Goal: Task Accomplishment & Management: Manage account settings

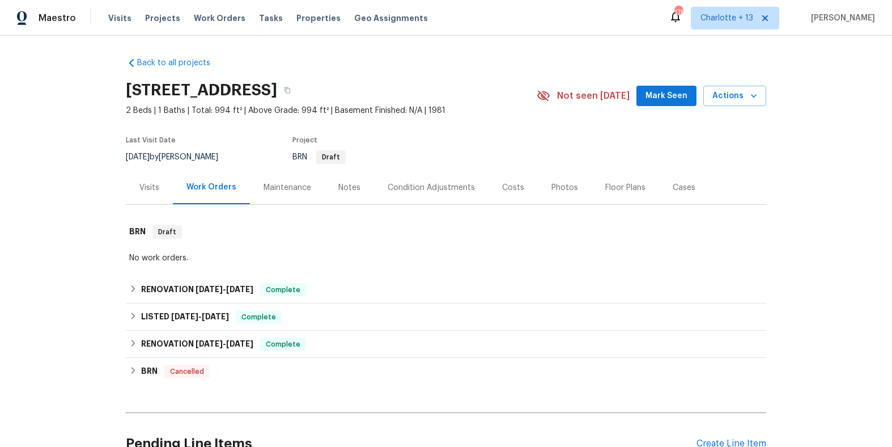
scroll to position [2, 0]
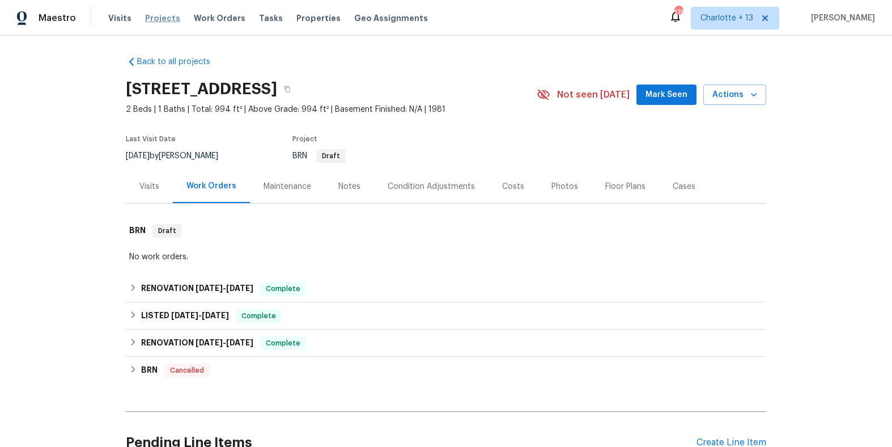
click at [154, 20] on span "Projects" at bounding box center [162, 17] width 35 height 11
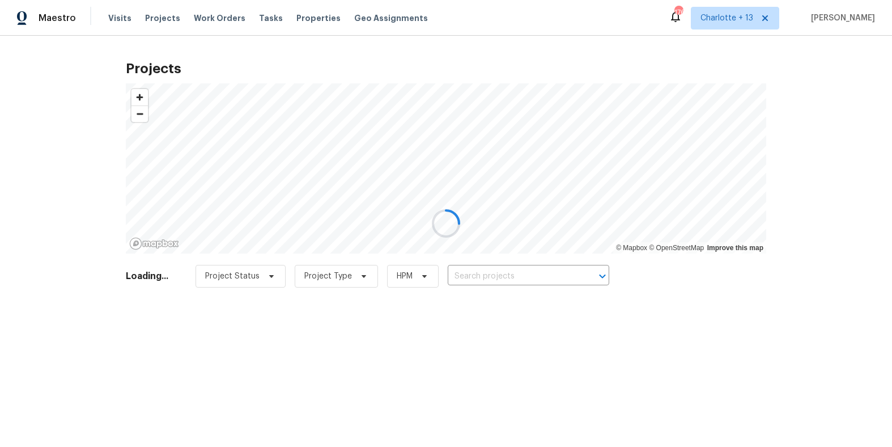
click at [773, 18] on div at bounding box center [446, 223] width 892 height 447
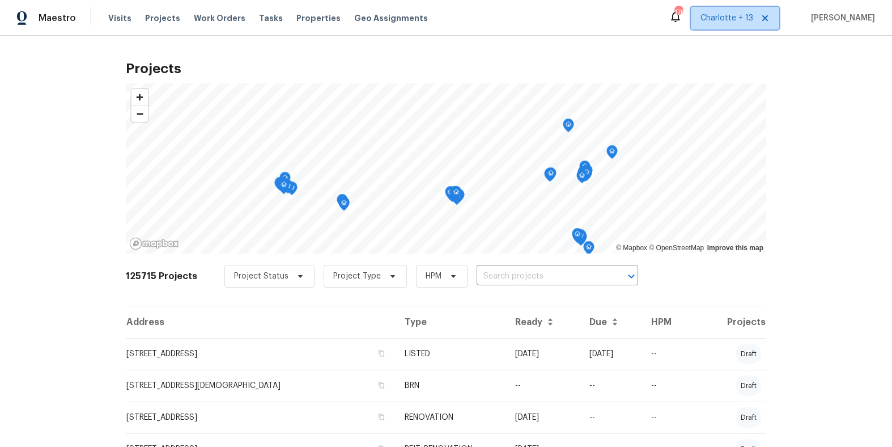
click at [768, 18] on icon at bounding box center [766, 18] width 6 height 6
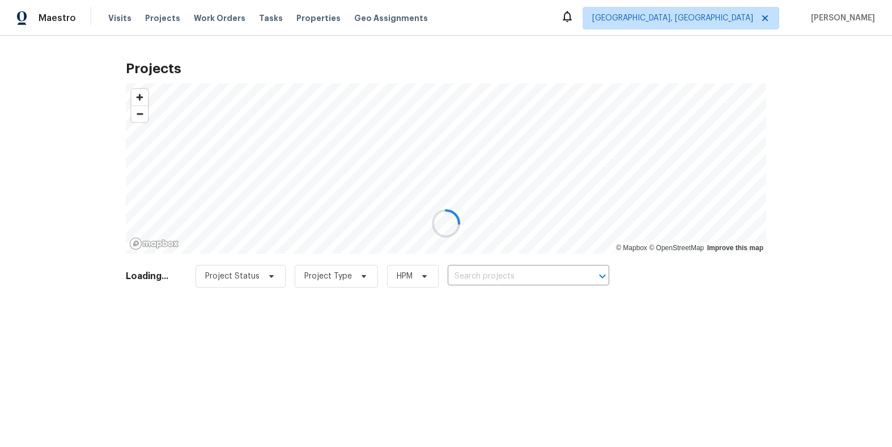
click at [709, 28] on div at bounding box center [446, 223] width 892 height 447
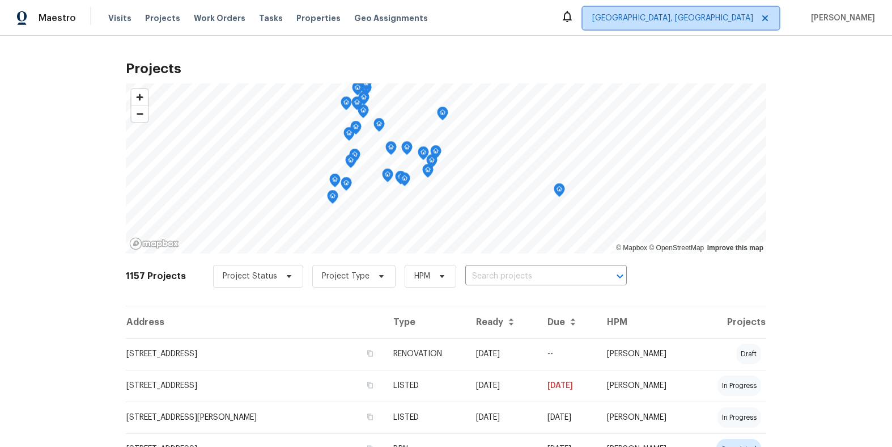
click at [768, 17] on icon at bounding box center [766, 18] width 6 height 6
click at [718, 20] on span "Albuquerque, NM" at bounding box center [672, 17] width 161 height 11
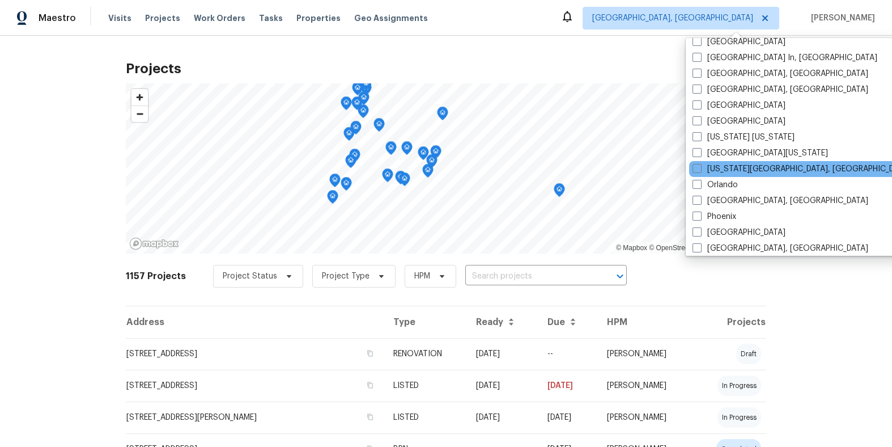
scroll to position [501, 0]
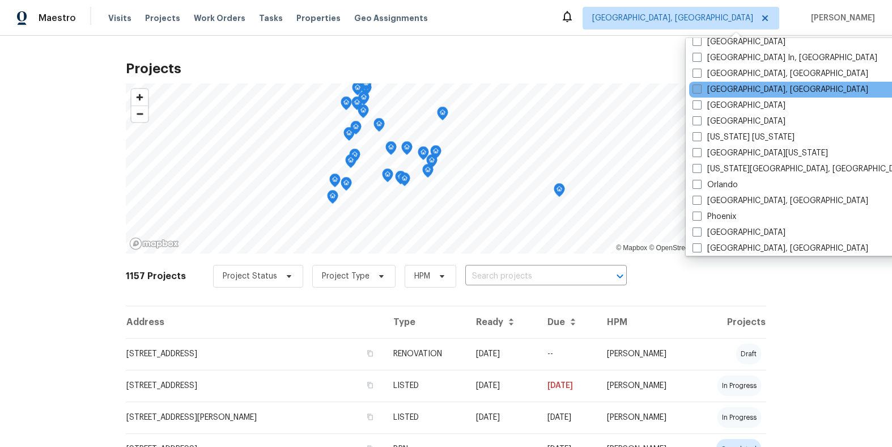
click at [697, 92] on span at bounding box center [697, 88] width 9 height 9
click at [697, 91] on input "[GEOGRAPHIC_DATA], [GEOGRAPHIC_DATA]" at bounding box center [696, 87] width 7 height 7
checkbox input "true"
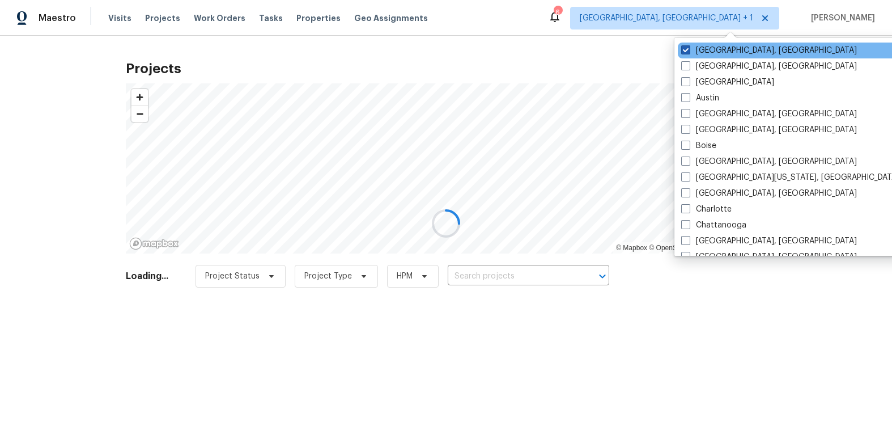
click at [687, 51] on span at bounding box center [685, 49] width 9 height 9
click at [687, 51] on input "Albuquerque, NM" at bounding box center [684, 48] width 7 height 7
checkbox input "false"
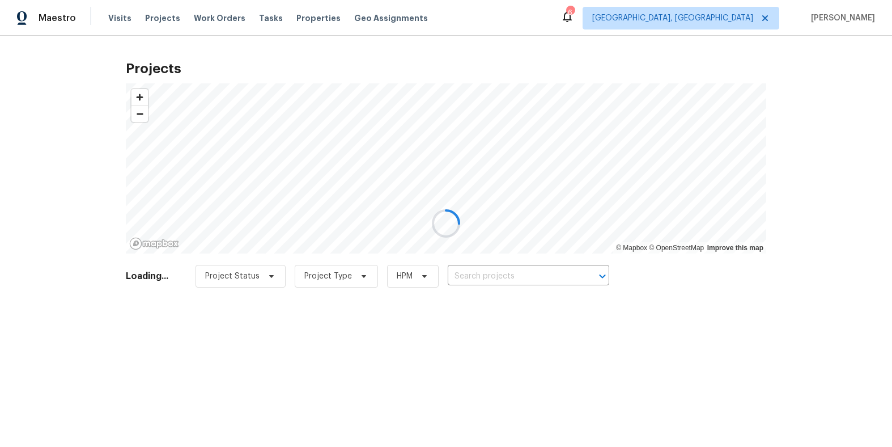
click at [469, 283] on div at bounding box center [446, 223] width 892 height 447
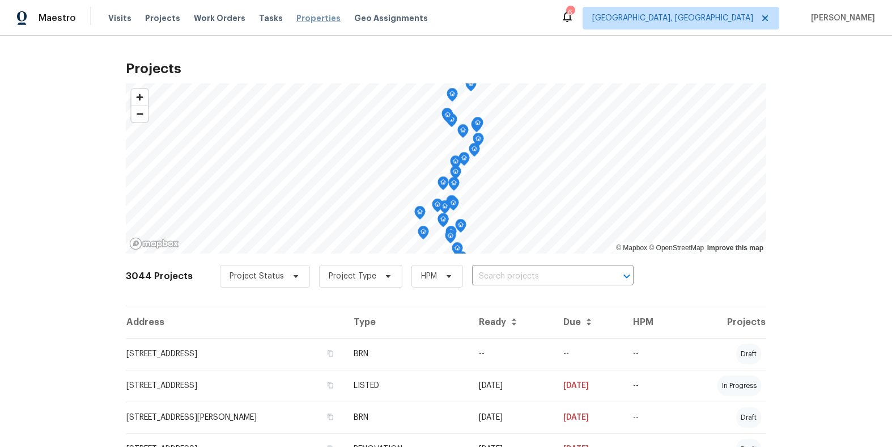
click at [300, 17] on span "Properties" at bounding box center [318, 17] width 44 height 11
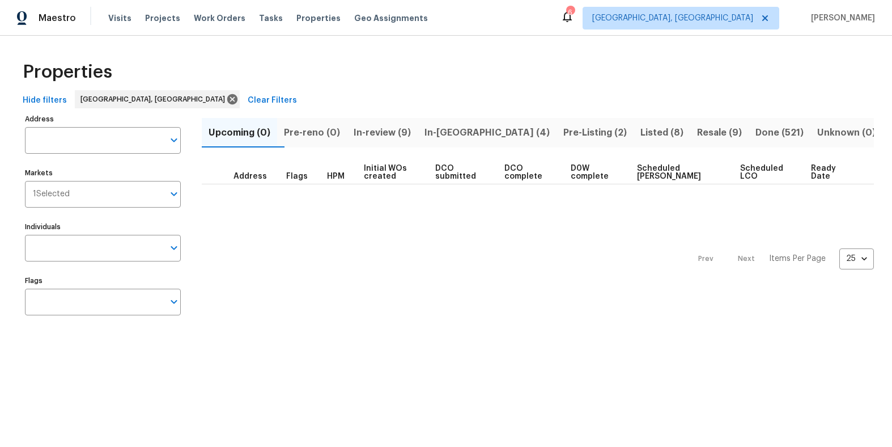
click at [461, 134] on span "In-reno (4)" at bounding box center [487, 133] width 125 height 16
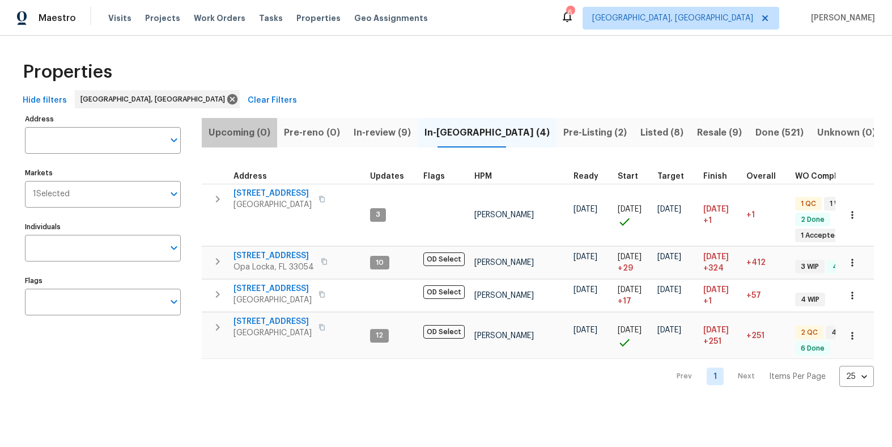
click at [248, 134] on span "Upcoming (0)" at bounding box center [240, 133] width 62 height 16
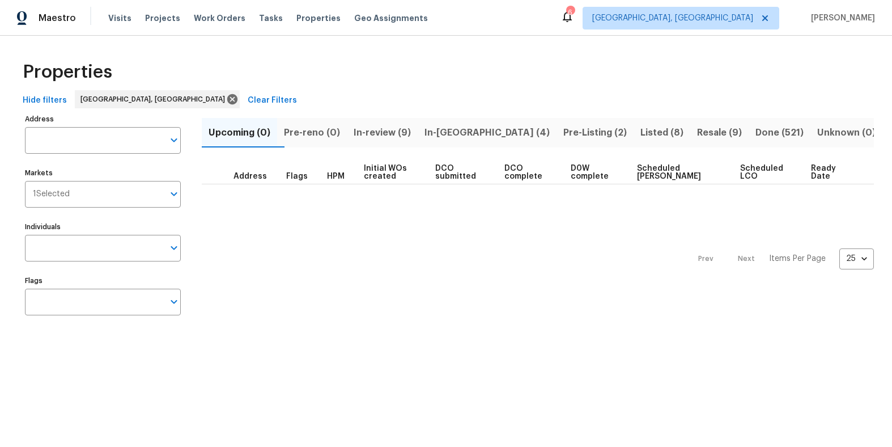
click at [338, 133] on span "Pre-reno (0)" at bounding box center [312, 133] width 56 height 16
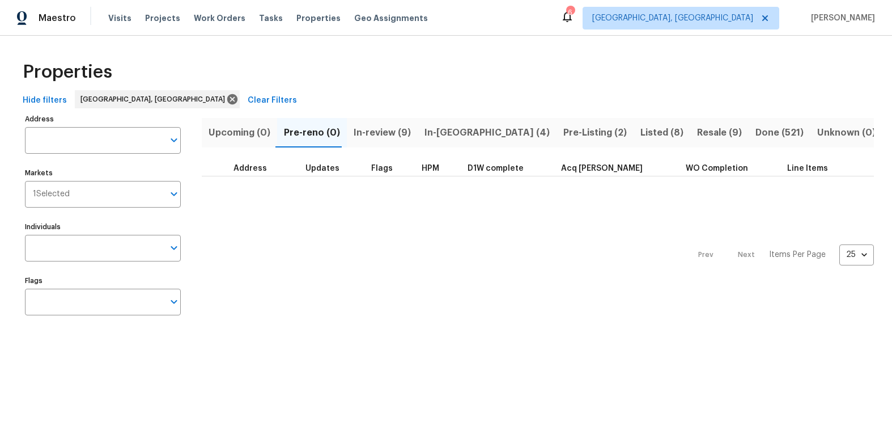
click at [375, 128] on span "In-review (9)" at bounding box center [382, 133] width 57 height 16
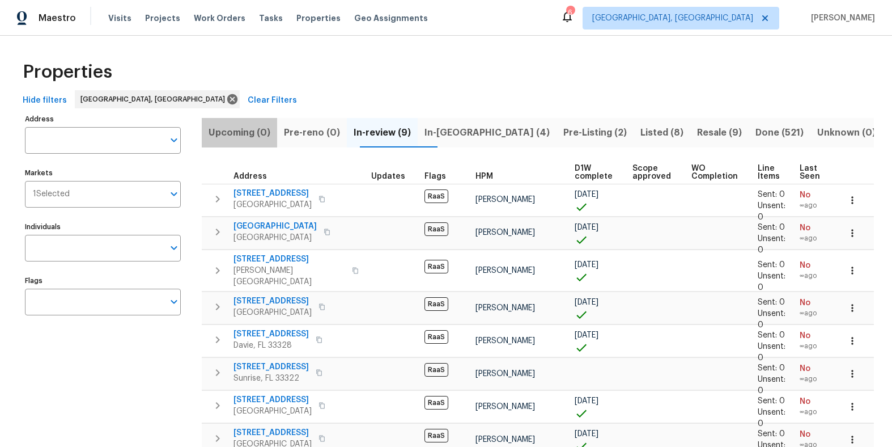
click at [257, 129] on span "Upcoming (0)" at bounding box center [240, 133] width 62 height 16
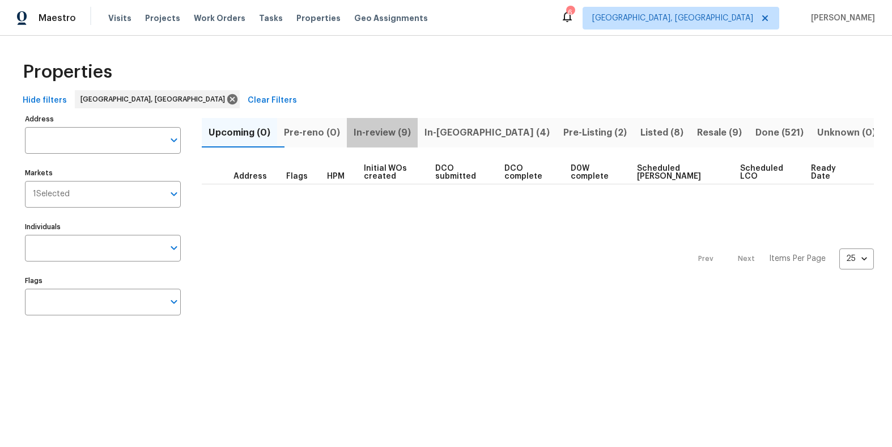
click at [384, 134] on span "In-review (9)" at bounding box center [382, 133] width 57 height 16
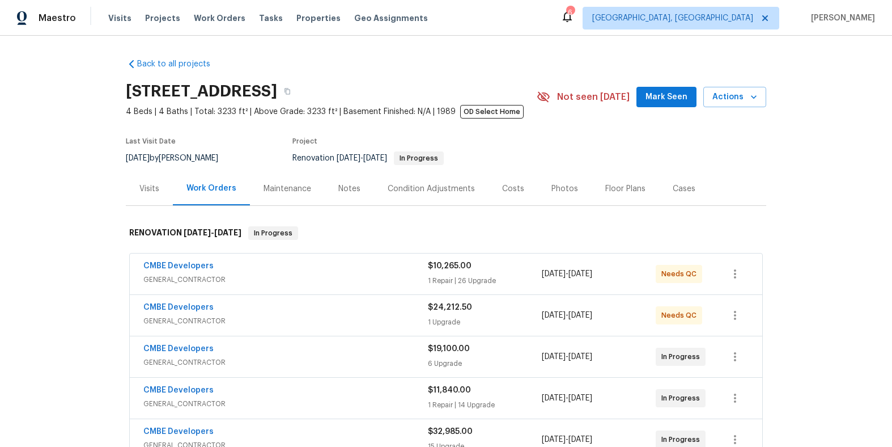
click at [351, 190] on div "Notes" at bounding box center [349, 188] width 22 height 11
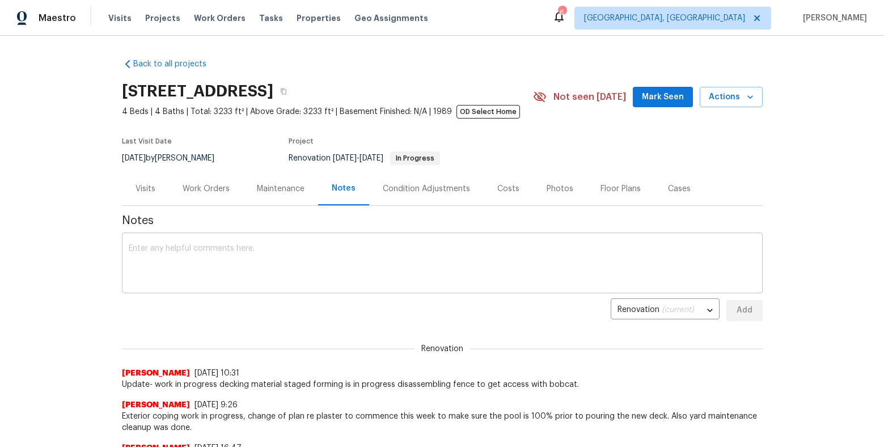
drag, startPoint x: 185, startPoint y: 277, endPoint x: 184, endPoint y: 272, distance: 5.7
click at [185, 273] on textarea at bounding box center [442, 264] width 627 height 40
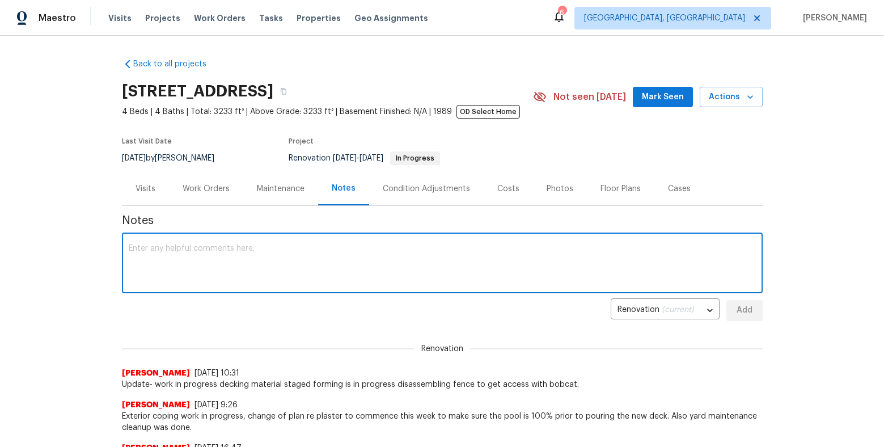
paste textarea "Update- work in progress decking material staged forming is in progress disasse…"
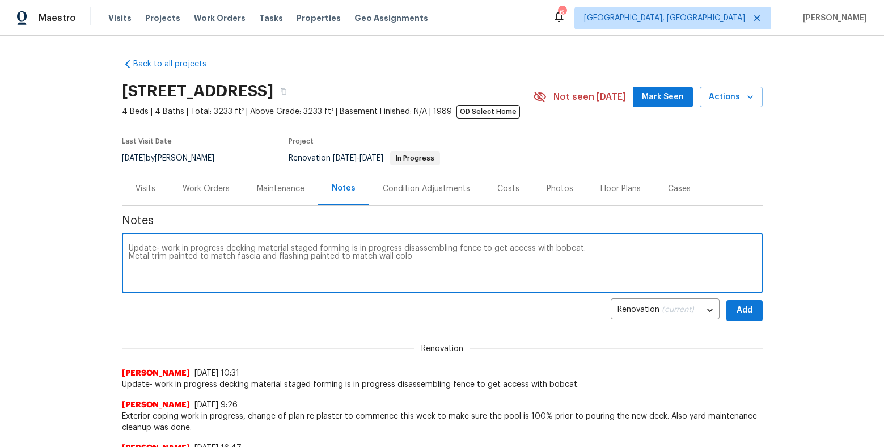
click at [129, 244] on textarea "Update- work in progress decking material staged forming is in progress disasse…" at bounding box center [442, 264] width 627 height 40
type textarea "9/16 Update- work in progress decking material staged forming is in progress di…"
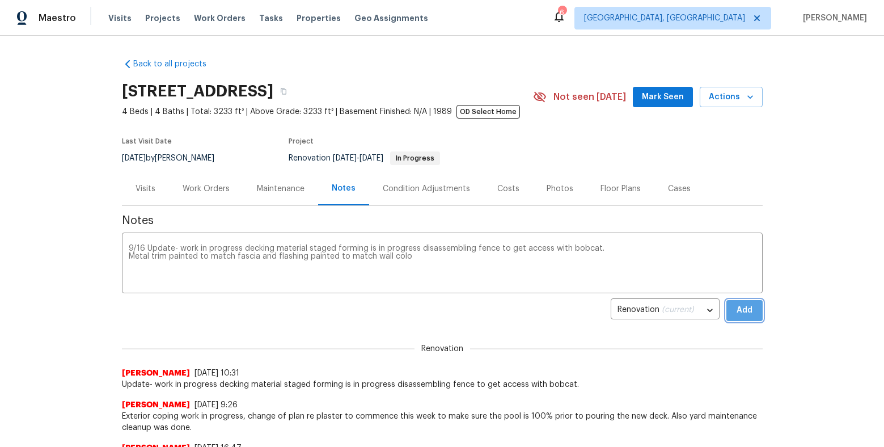
click at [735, 314] on span "Add" at bounding box center [744, 310] width 18 height 14
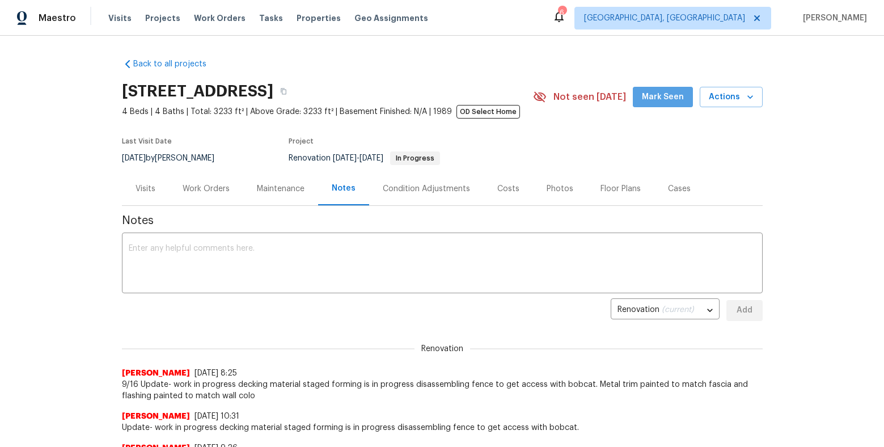
click at [664, 92] on span "Mark Seen" at bounding box center [663, 97] width 42 height 14
click at [211, 190] on div "Work Orders" at bounding box center [206, 188] width 47 height 11
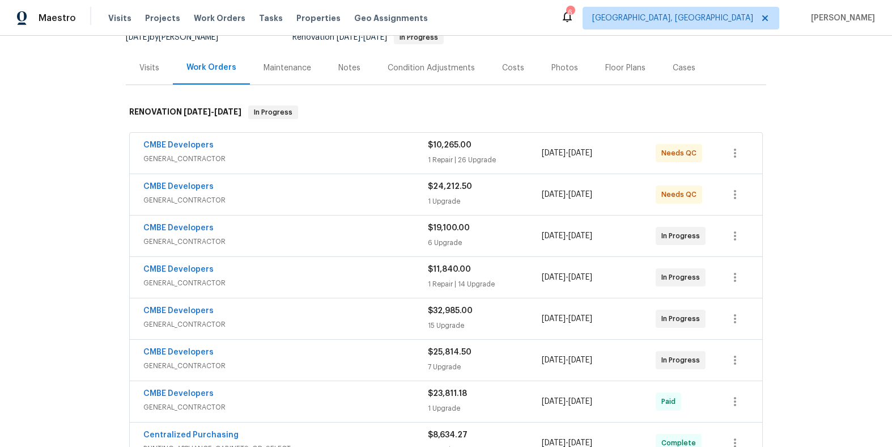
scroll to position [96, 0]
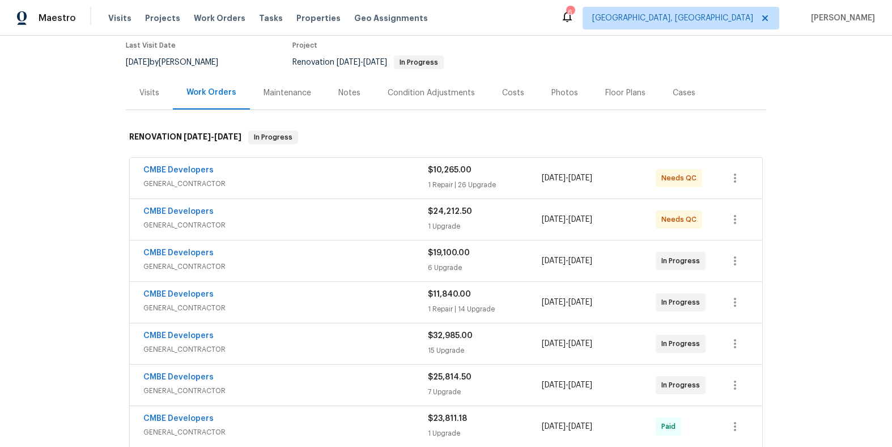
click at [342, 175] on div "CMBE Developers" at bounding box center [285, 171] width 285 height 14
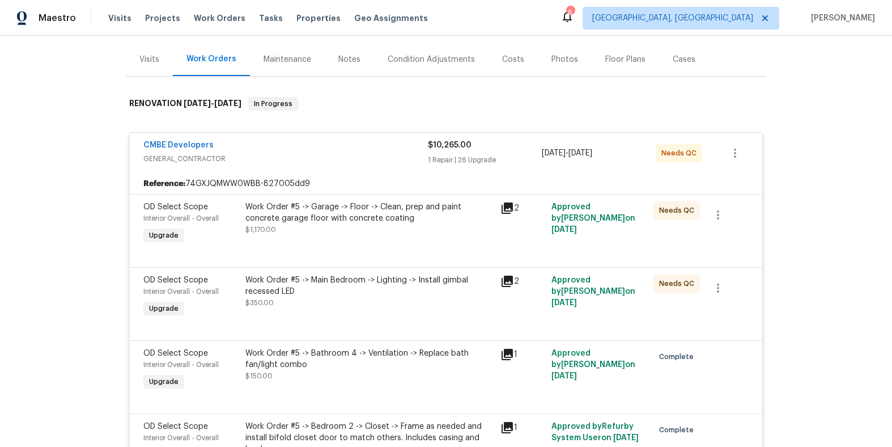
scroll to position [131, 0]
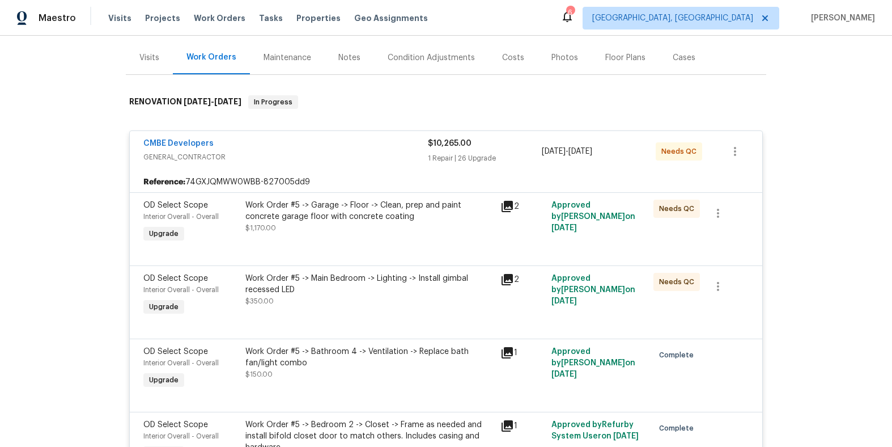
click at [409, 219] on div "Work Order #5 -> Garage -> Floor -> Clean, prep and paint concrete garage floor…" at bounding box center [369, 211] width 248 height 23
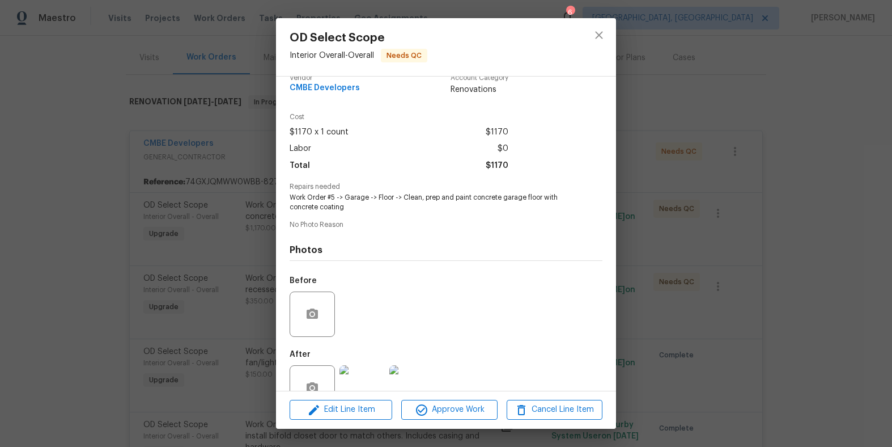
scroll to position [47, 0]
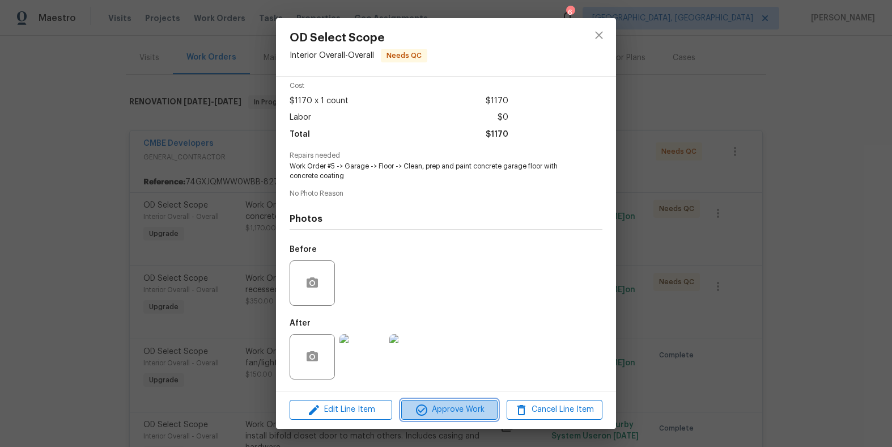
click at [447, 404] on span "Approve Work" at bounding box center [449, 410] width 89 height 14
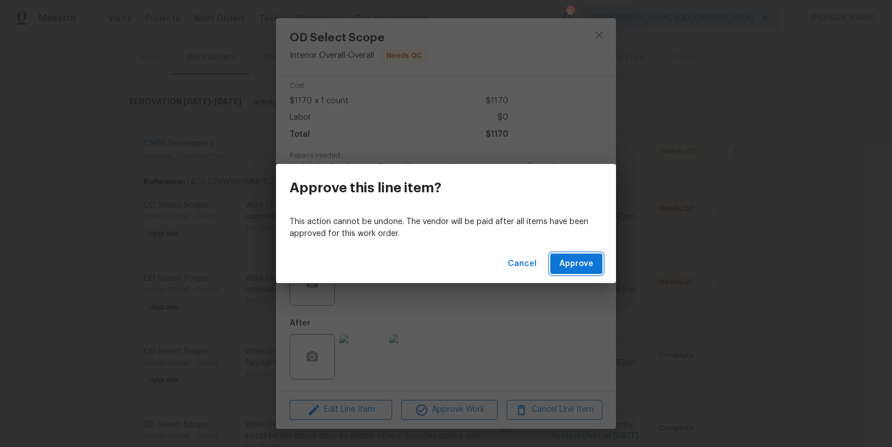
click at [582, 261] on span "Approve" at bounding box center [577, 264] width 34 height 14
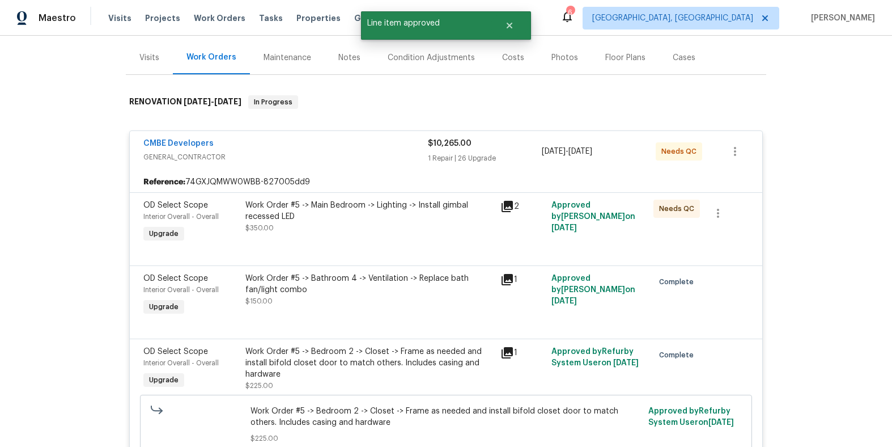
click at [376, 228] on div "Work Order #5 -> Main Bedroom -> Lighting -> Install gimbal recessed LED $350.00" at bounding box center [369, 217] width 248 height 34
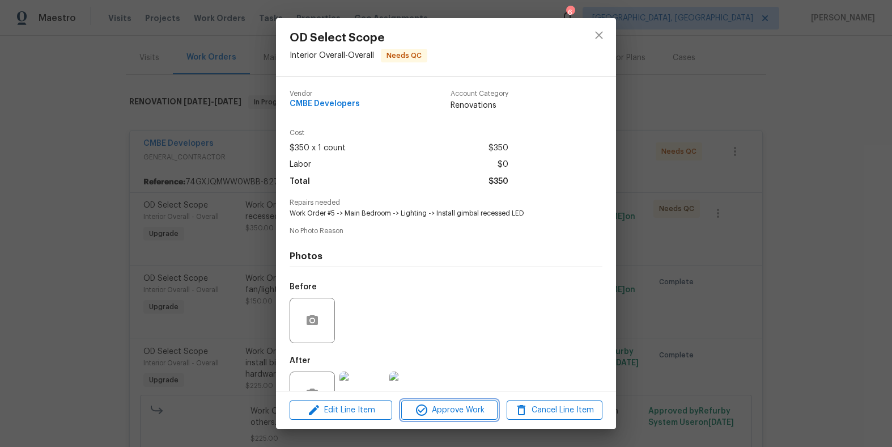
click at [455, 410] on span "Approve Work" at bounding box center [449, 410] width 89 height 14
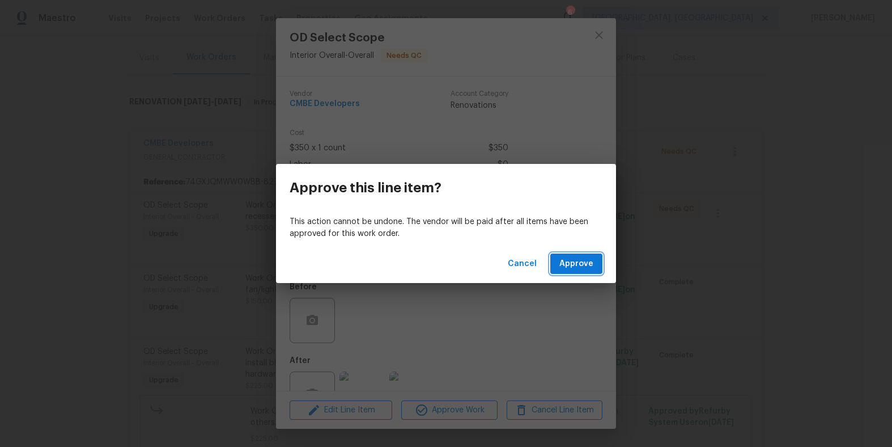
click at [588, 265] on span "Approve" at bounding box center [577, 264] width 34 height 14
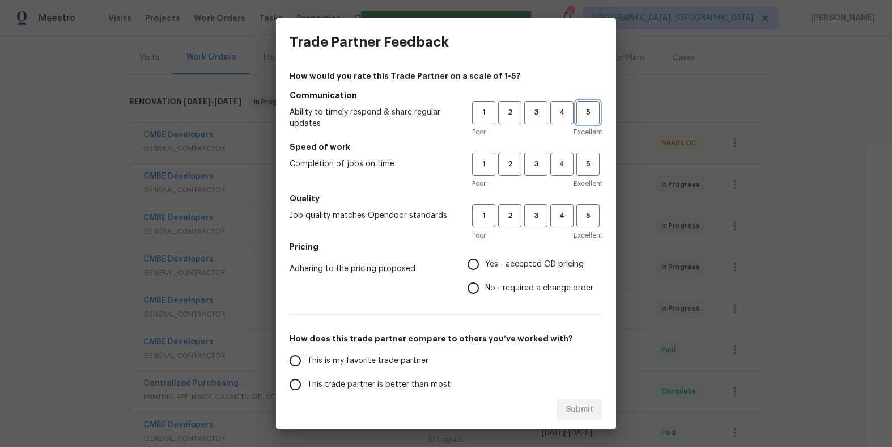
click at [578, 112] on span "5" at bounding box center [588, 112] width 21 height 13
drag, startPoint x: 583, startPoint y: 169, endPoint x: 579, endPoint y: 176, distance: 7.6
click at [582, 169] on span "5" at bounding box center [588, 164] width 21 height 13
click at [574, 228] on div "1 2 3 4 5 Poor Excellent" at bounding box center [537, 222] width 130 height 37
drag, startPoint x: 578, startPoint y: 218, endPoint x: 538, endPoint y: 239, distance: 45.4
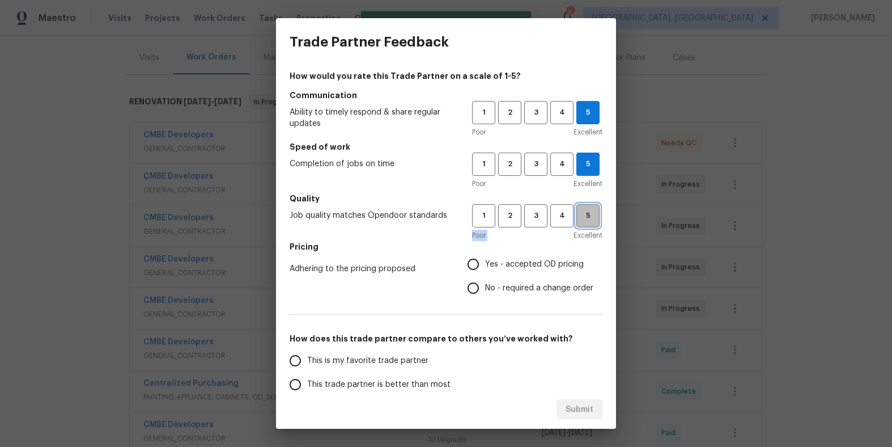
click at [578, 218] on span "5" at bounding box center [588, 215] width 21 height 13
click at [470, 288] on input "No - required a change order" at bounding box center [473, 288] width 24 height 24
radio input "true"
drag, startPoint x: 300, startPoint y: 385, endPoint x: 320, endPoint y: 384, distance: 20.4
click at [300, 385] on input "This trade partner is better than most" at bounding box center [295, 384] width 24 height 24
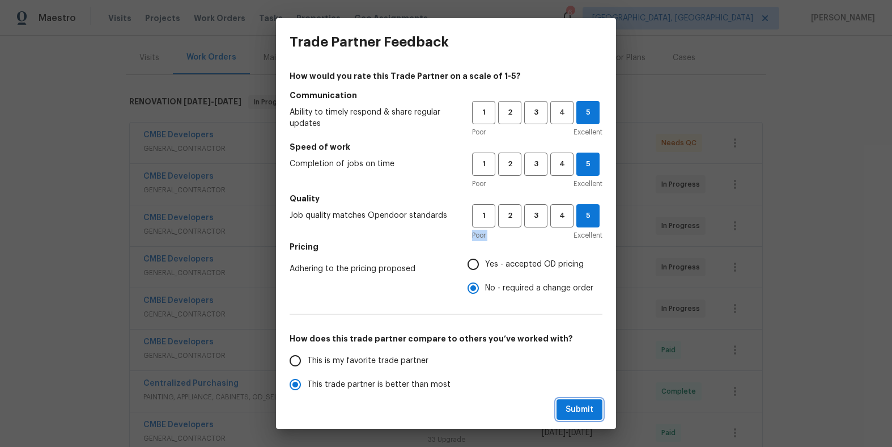
click at [571, 406] on span "Submit" at bounding box center [580, 410] width 28 height 14
radio input "true"
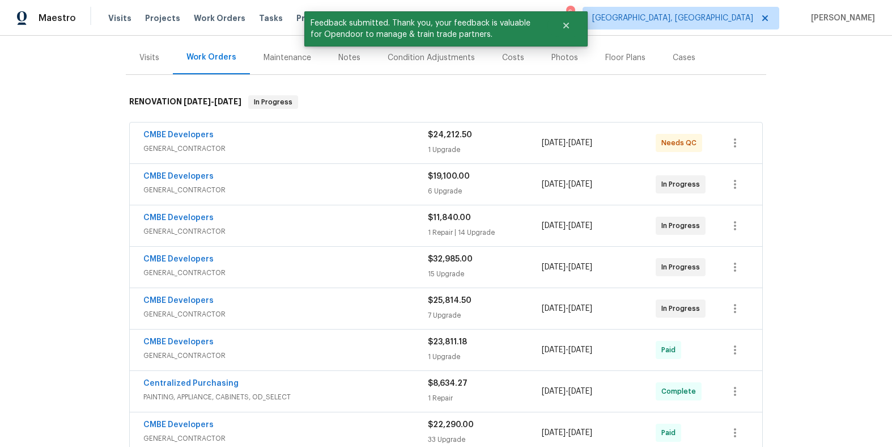
click at [362, 142] on div "CMBE Developers" at bounding box center [285, 136] width 285 height 14
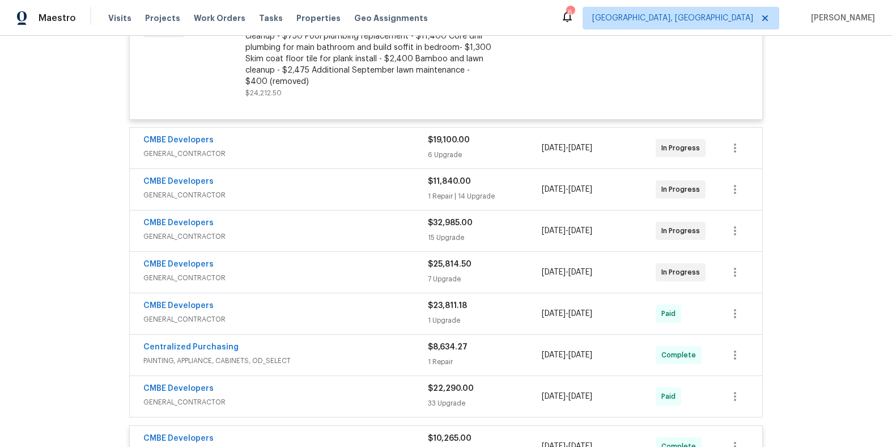
scroll to position [152, 0]
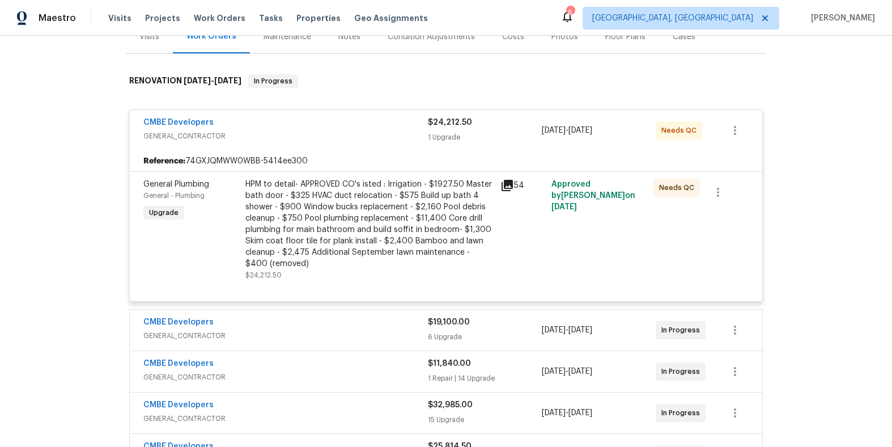
click at [321, 120] on div "CMBE Developers" at bounding box center [285, 124] width 285 height 14
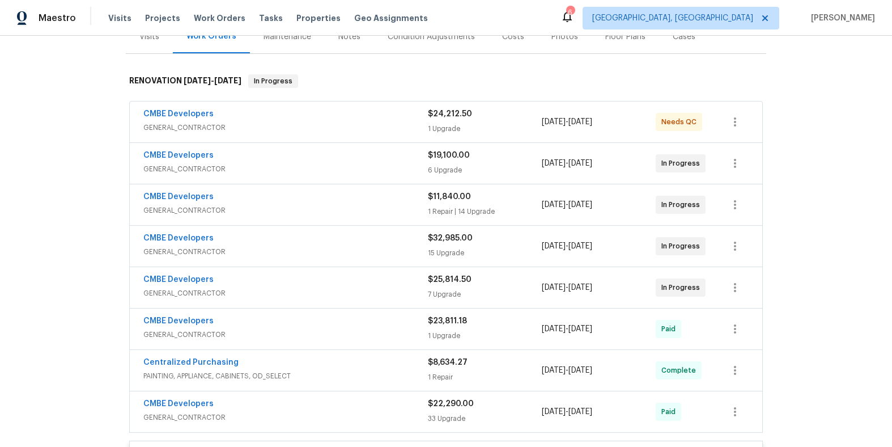
click at [361, 156] on div "CMBE Developers" at bounding box center [285, 157] width 285 height 14
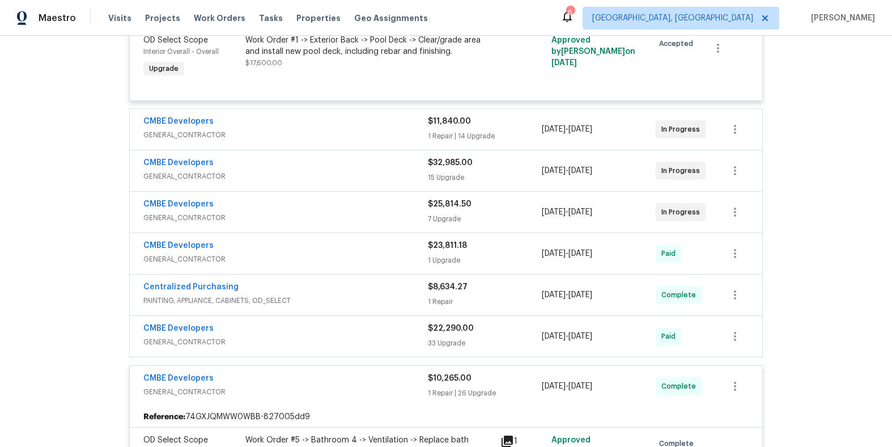
scroll to position [702, 0]
click at [362, 207] on div "CMBE Developers" at bounding box center [285, 206] width 285 height 14
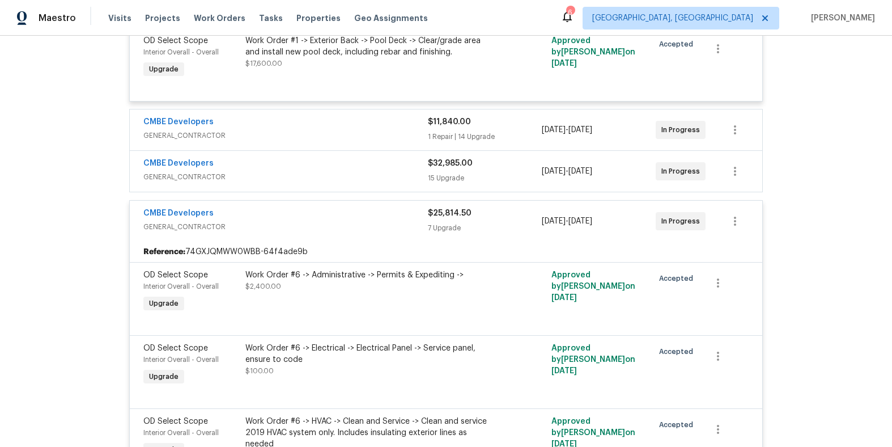
click at [362, 167] on div "CMBE Developers" at bounding box center [285, 165] width 285 height 14
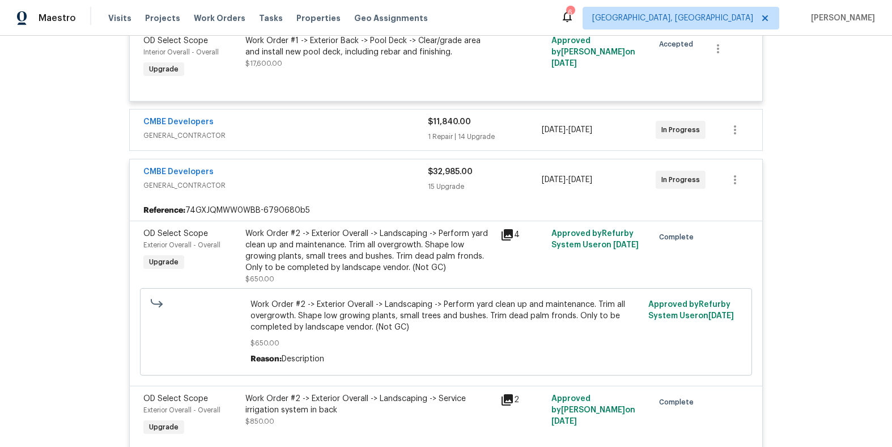
click at [363, 177] on div "CMBE Developers" at bounding box center [285, 173] width 285 height 14
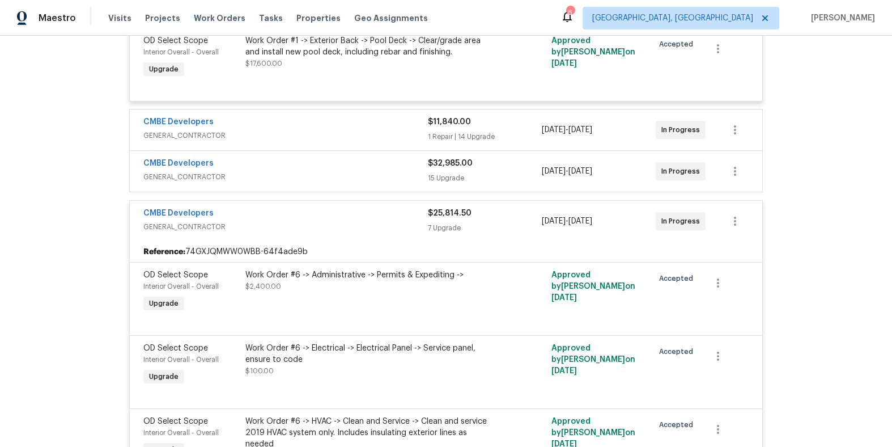
click at [364, 215] on div "CMBE Developers" at bounding box center [285, 214] width 285 height 14
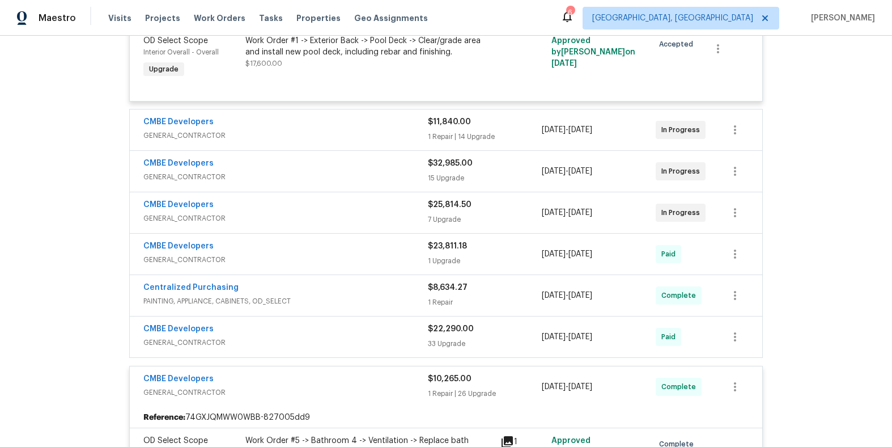
click at [370, 129] on div "CMBE Developers" at bounding box center [285, 123] width 285 height 14
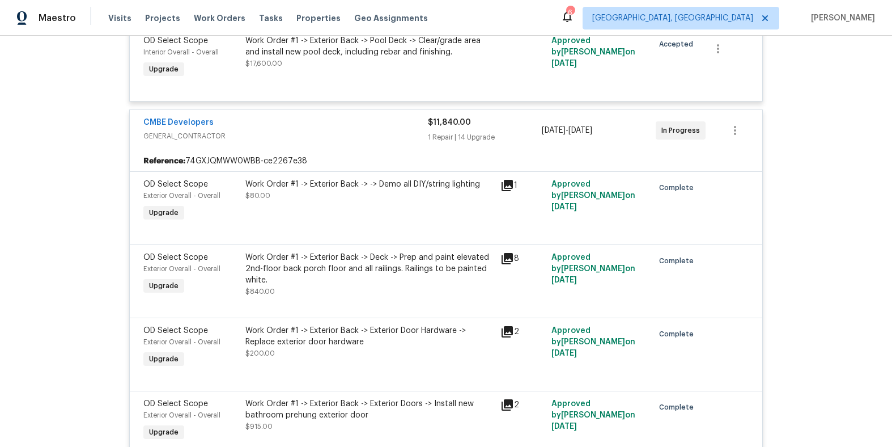
click at [370, 129] on div "CMBE Developers" at bounding box center [285, 124] width 285 height 14
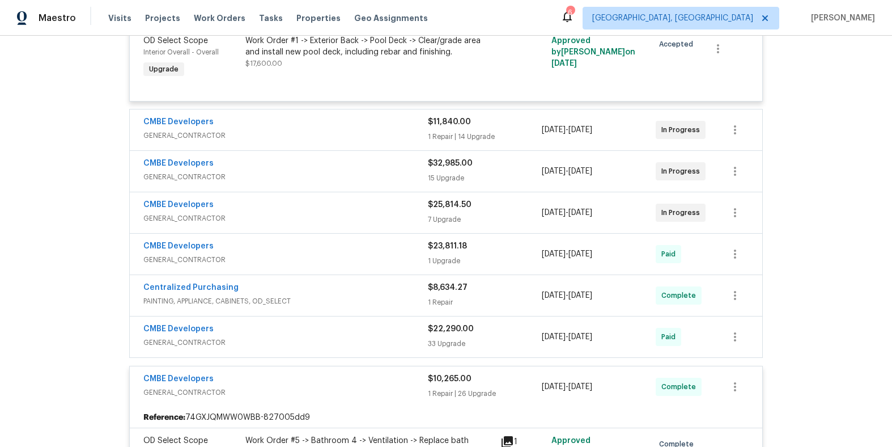
click at [370, 129] on div "CMBE Developers" at bounding box center [285, 123] width 285 height 14
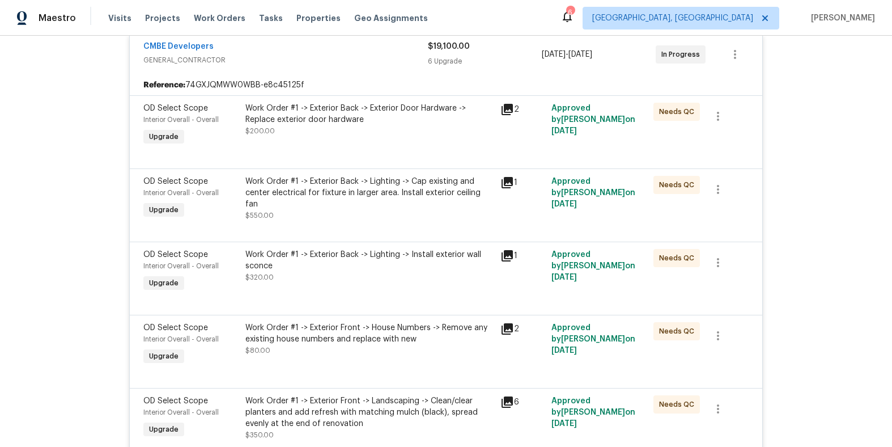
scroll to position [179, 0]
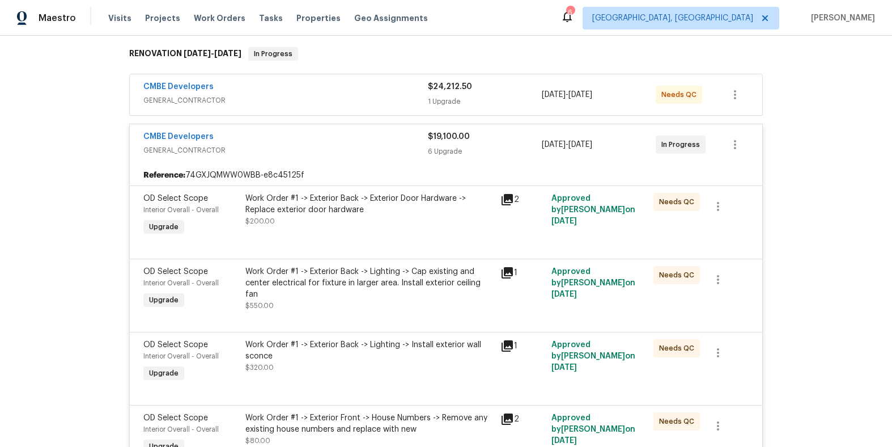
click at [392, 152] on span "GENERAL_CONTRACTOR" at bounding box center [285, 150] width 285 height 11
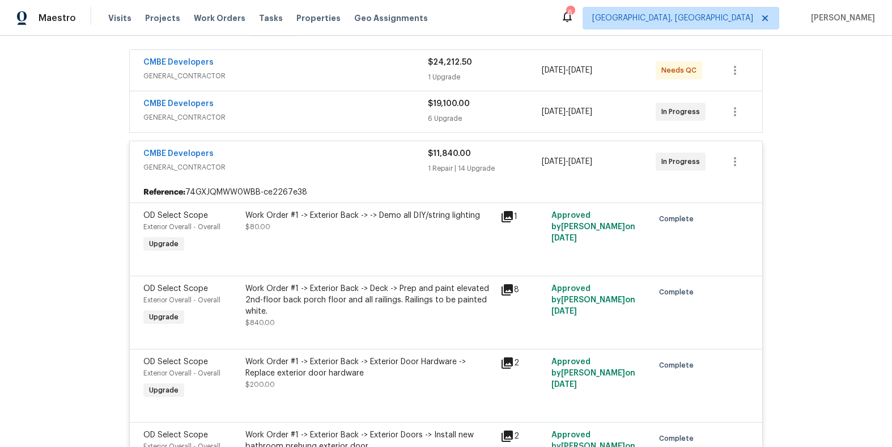
scroll to position [0, 0]
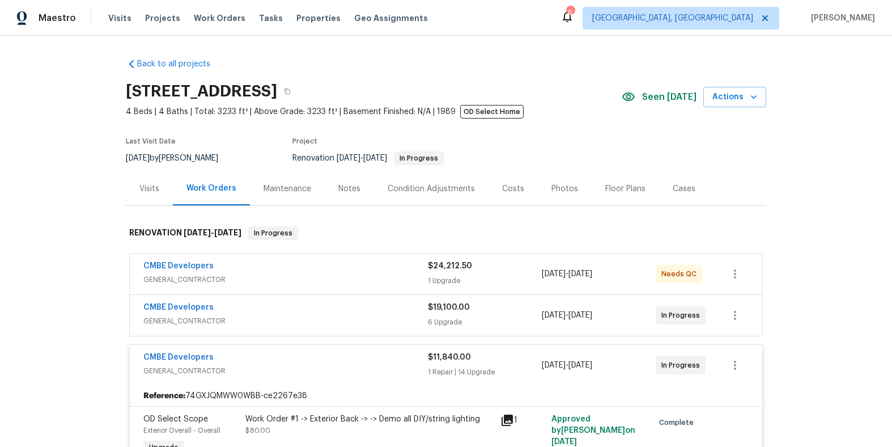
click at [353, 269] on div "CMBE Developers" at bounding box center [285, 267] width 285 height 14
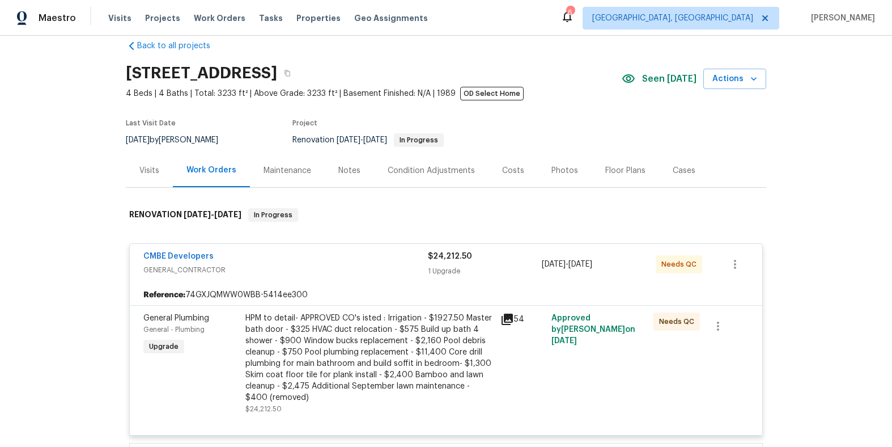
scroll to position [129, 0]
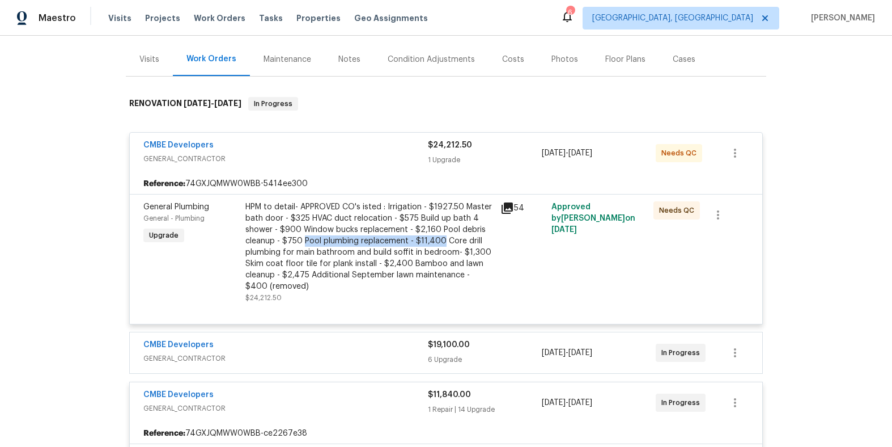
drag, startPoint x: 299, startPoint y: 239, endPoint x: 436, endPoint y: 239, distance: 136.6
click at [436, 239] on div "HPM to detail- APPROVED CO's isted : Irrigation - $1927.50 Master bath door - $…" at bounding box center [369, 246] width 248 height 91
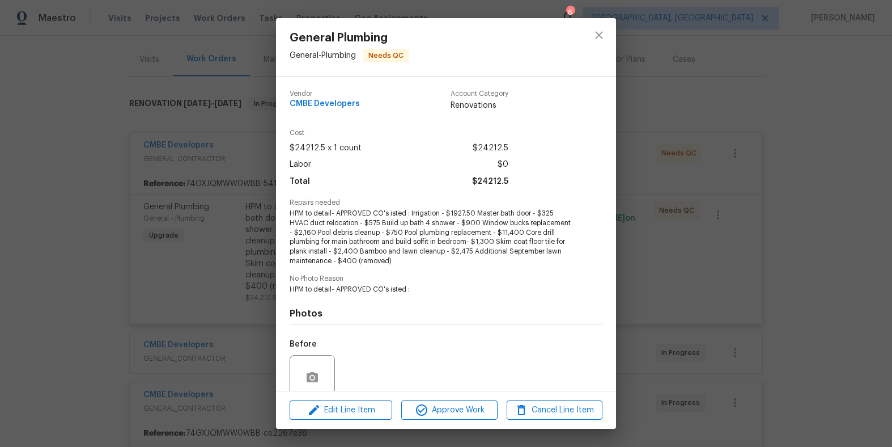
click at [388, 242] on span "HPM to detail- APPROVED CO's isted : Irrigation - $1927.50 Master bath door - $…" at bounding box center [431, 237] width 282 height 57
drag, startPoint x: 447, startPoint y: 231, endPoint x: 315, endPoint y: 241, distance: 131.9
click at [315, 241] on span "HPM to detail- APPROVED CO's isted : Irrigation - $1927.50 Master bath door - $…" at bounding box center [431, 237] width 282 height 57
copy span "Pool plumbing replacement - $11,400"
click at [489, 245] on span "HPM to detail- APPROVED CO's isted : Irrigation - $1927.50 Master bath door - $…" at bounding box center [431, 237] width 282 height 57
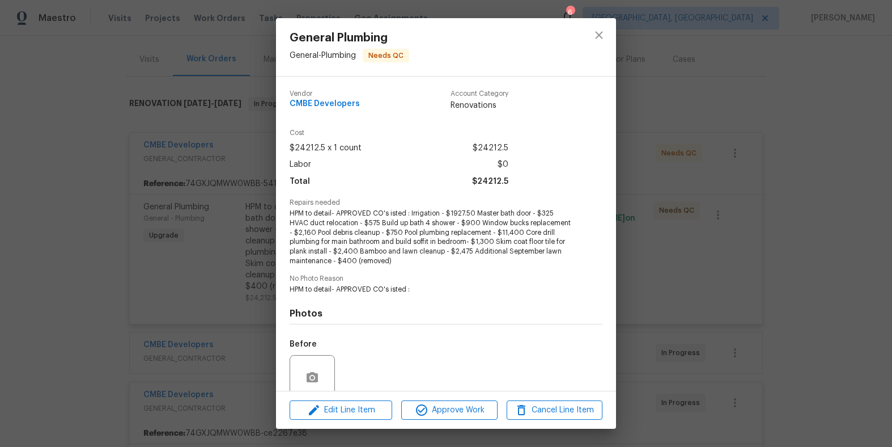
click at [465, 245] on span "HPM to detail- APPROVED CO's isted : Irrigation - $1927.50 Master bath door - $…" at bounding box center [431, 237] width 282 height 57
click at [410, 212] on span "HPM to detail- APPROVED CO's isted : Irrigation - $1927.50 Master bath door - $…" at bounding box center [431, 237] width 282 height 57
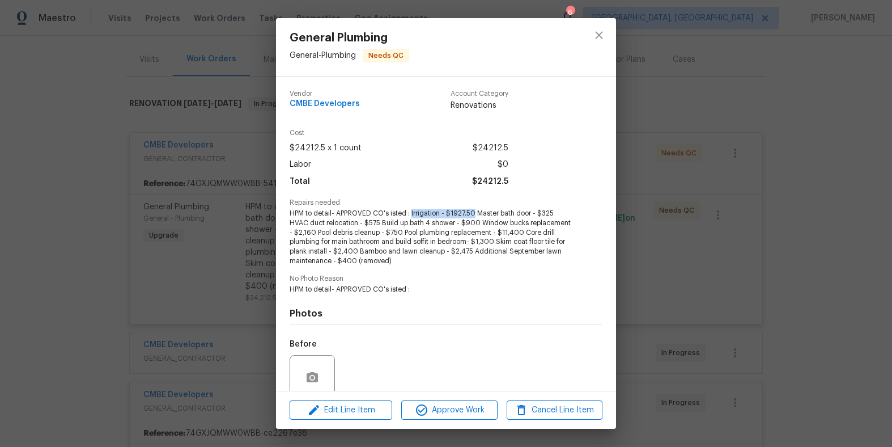
drag, startPoint x: 411, startPoint y: 212, endPoint x: 474, endPoint y: 213, distance: 62.9
click at [474, 213] on span "HPM to detail- APPROVED CO's isted : Irrigation - $1927.50 Master bath door - $…" at bounding box center [431, 237] width 282 height 57
copy span "Irrigation - $1927.50"
click at [483, 233] on span "HPM to detail- APPROVED CO's isted : Irrigation - $1927.50 Master bath door - $…" at bounding box center [431, 237] width 282 height 57
drag, startPoint x: 359, startPoint y: 231, endPoint x: 443, endPoint y: 231, distance: 83.9
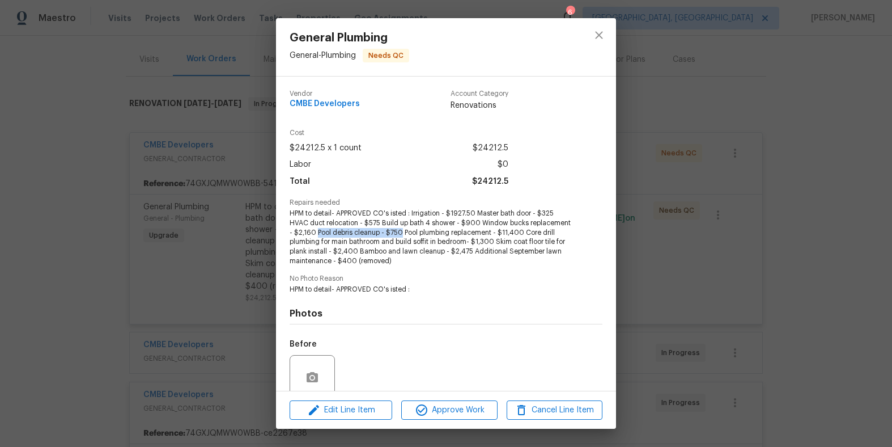
click at [443, 231] on span "HPM to detail- APPROVED CO's isted : Irrigation - $1927.50 Master bath door - $…" at bounding box center [431, 237] width 282 height 57
copy span "Pool debris cleanup - $750"
click at [598, 31] on icon "close" at bounding box center [599, 35] width 14 height 14
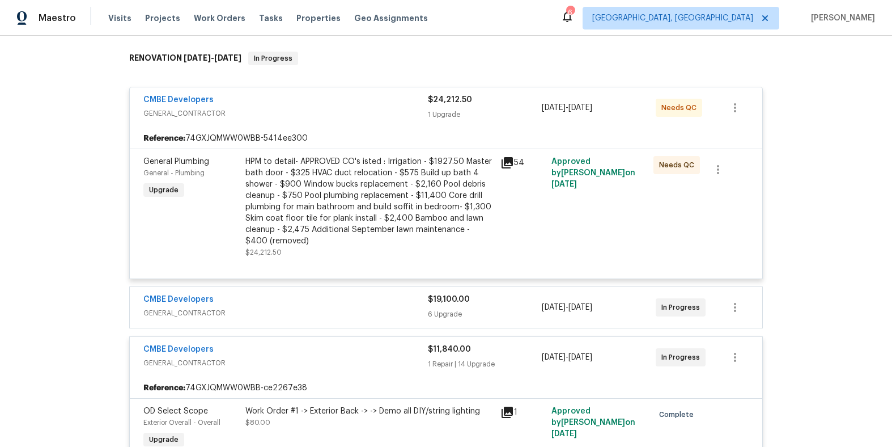
scroll to position [194, 0]
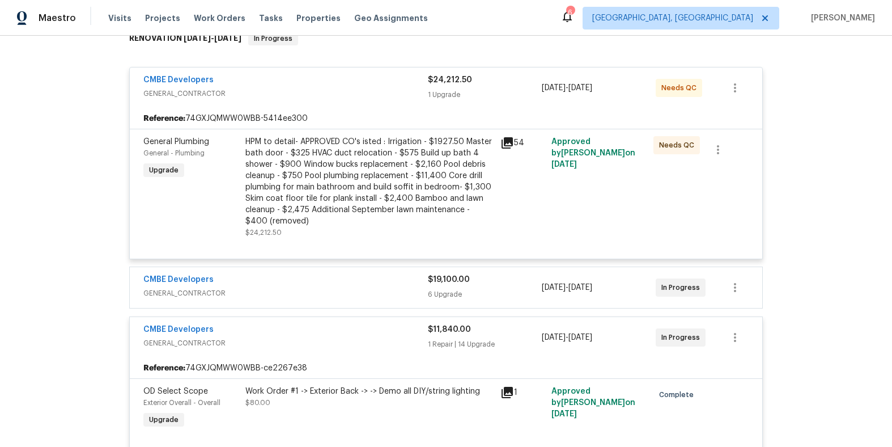
click at [371, 77] on div "CMBE Developers" at bounding box center [285, 81] width 285 height 14
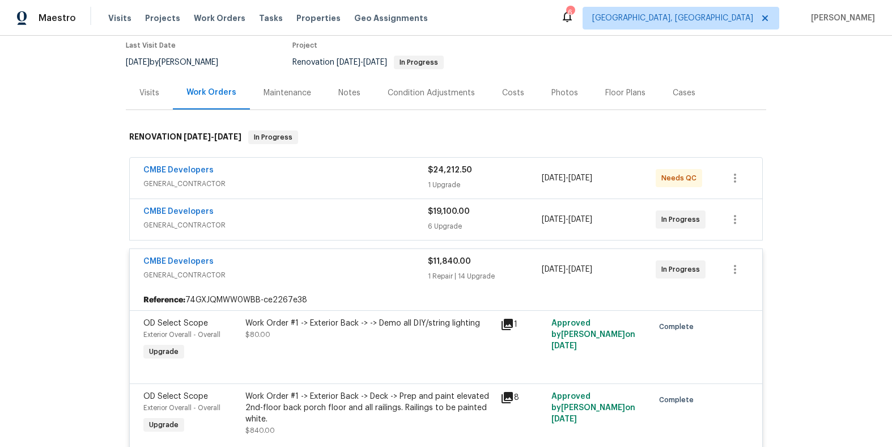
scroll to position [45, 0]
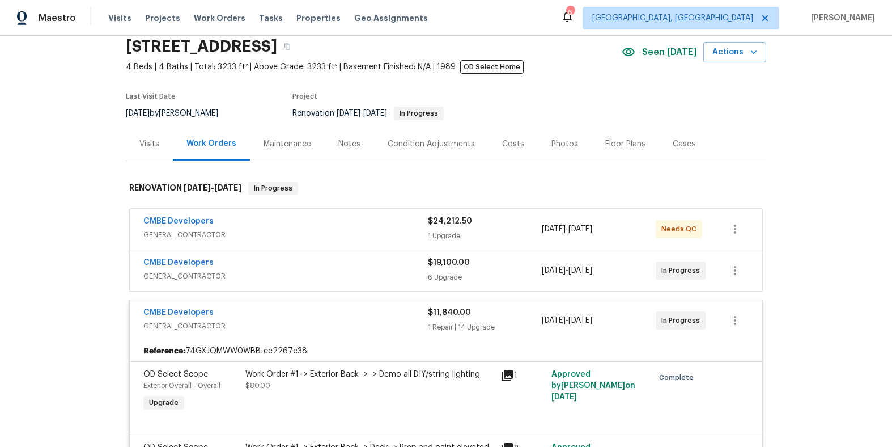
click at [321, 258] on div "CMBE Developers" at bounding box center [285, 264] width 285 height 14
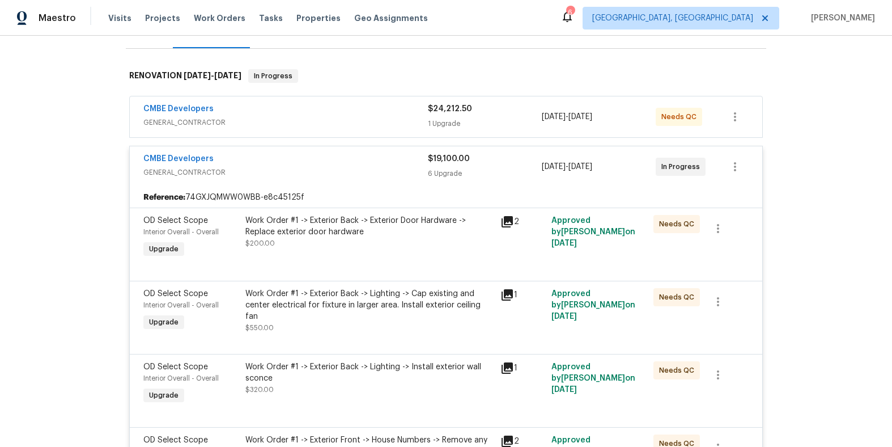
scroll to position [84, 0]
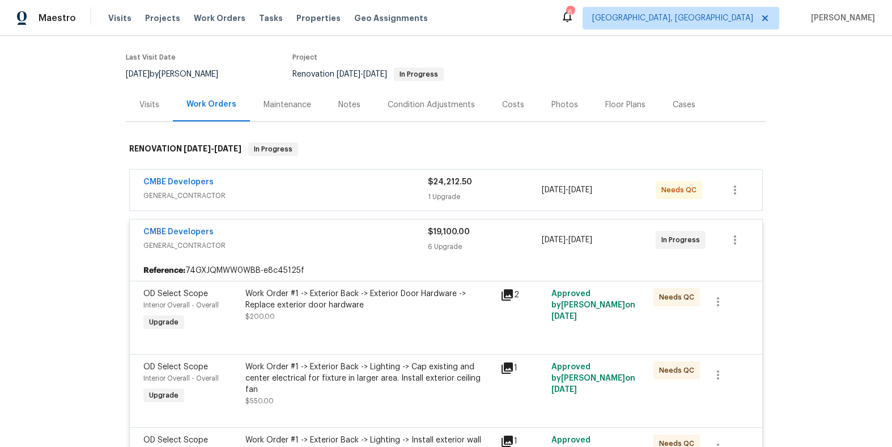
click at [346, 236] on div "CMBE Developers" at bounding box center [285, 233] width 285 height 14
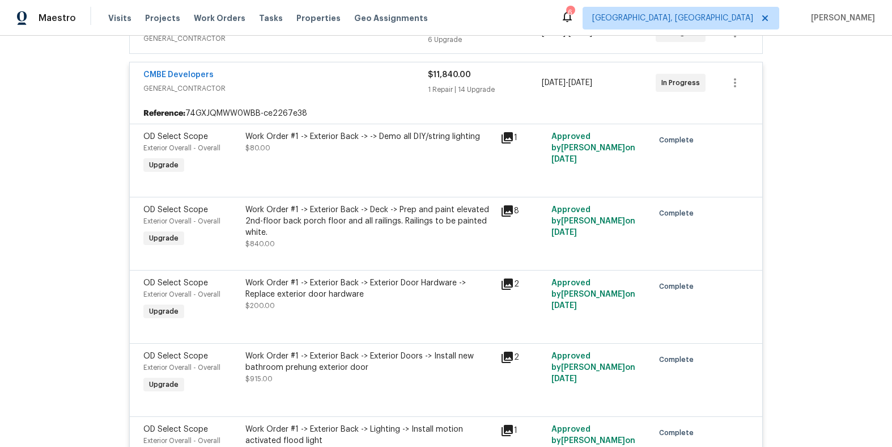
scroll to position [141, 0]
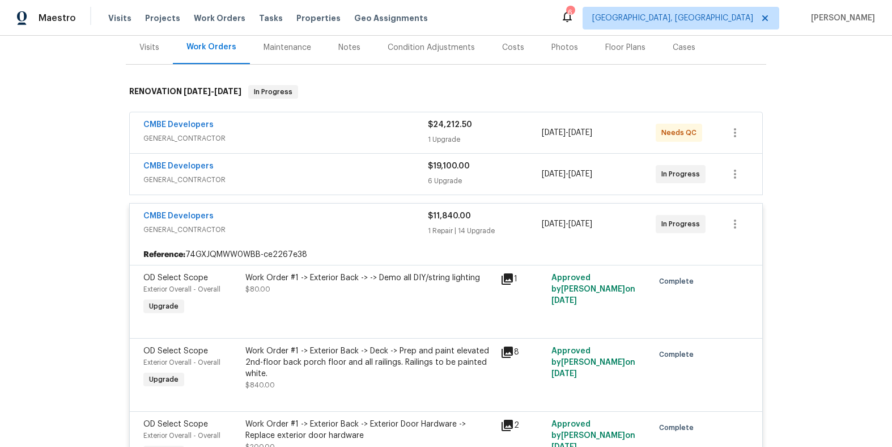
click at [370, 226] on span "GENERAL_CONTRACTOR" at bounding box center [285, 229] width 285 height 11
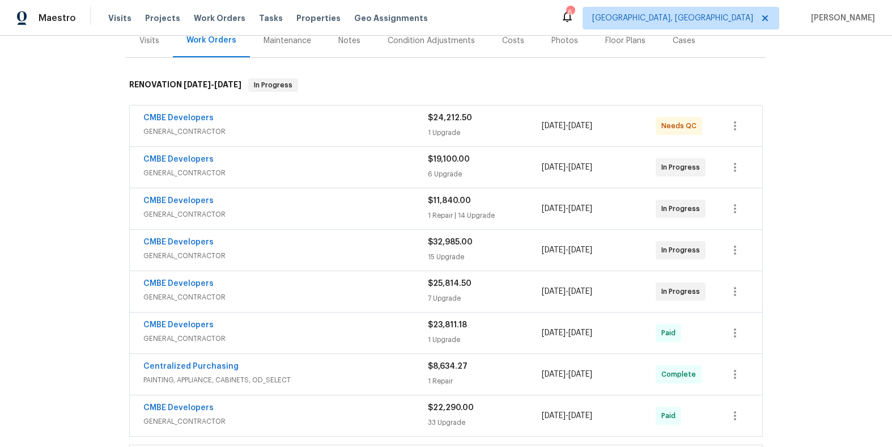
scroll to position [172, 0]
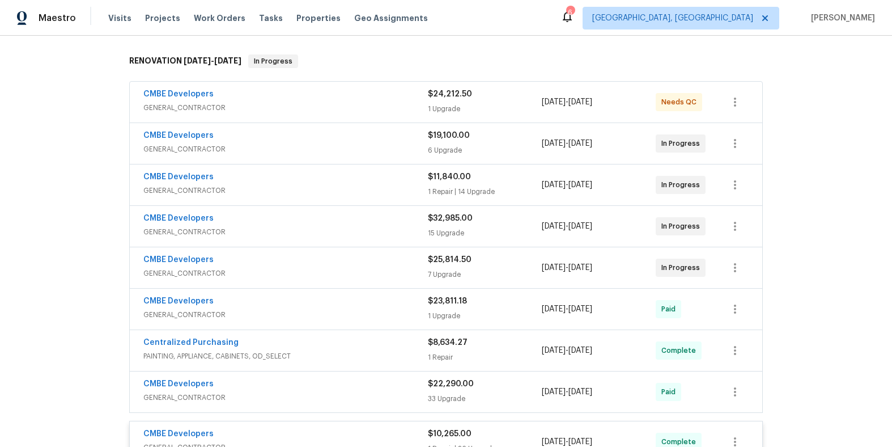
click at [348, 221] on div "CMBE Developers" at bounding box center [285, 220] width 285 height 14
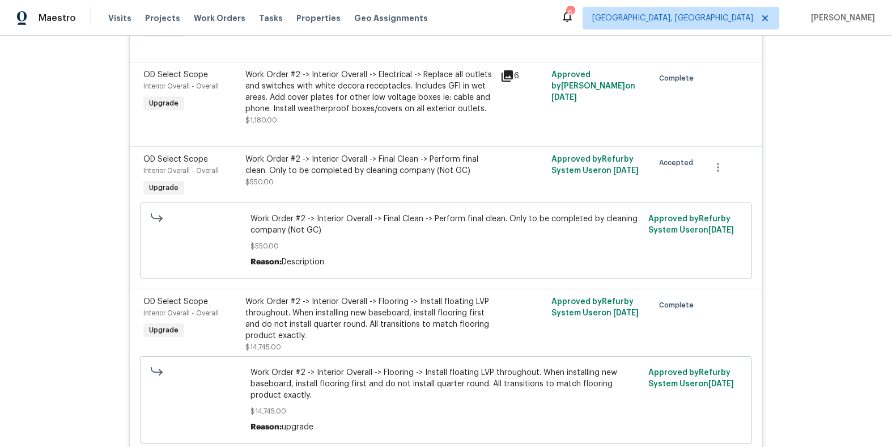
scroll to position [843, 0]
click at [428, 172] on div "Work Order #2 -> Interior Overall -> Final Clean -> Perform final clean. Only t…" at bounding box center [369, 165] width 248 height 23
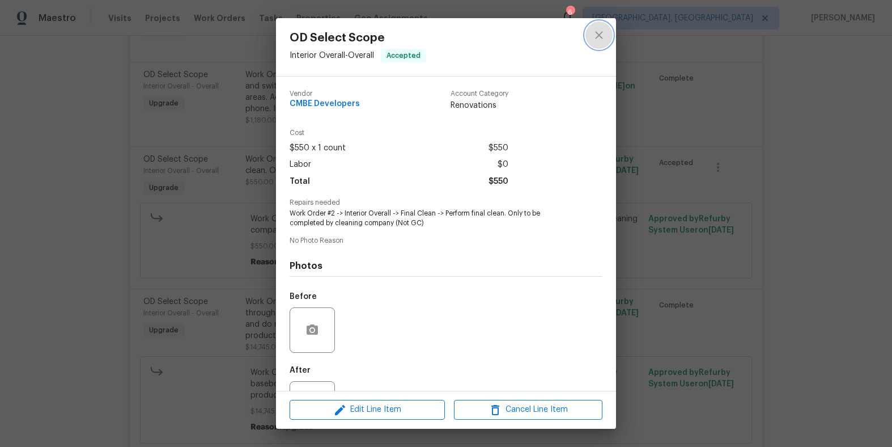
click at [597, 32] on icon "close" at bounding box center [599, 35] width 14 height 14
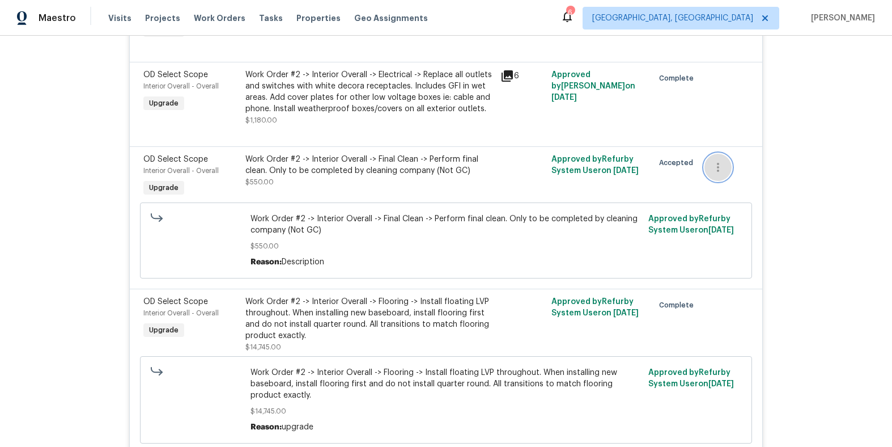
click at [717, 174] on icon "button" at bounding box center [718, 167] width 14 height 14
click at [728, 173] on li "Cancel" at bounding box center [723, 169] width 44 height 19
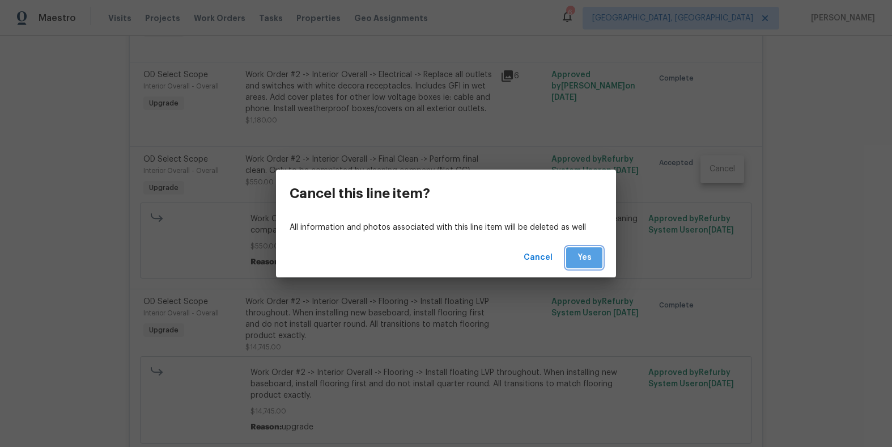
click at [582, 261] on span "Yes" at bounding box center [584, 258] width 18 height 14
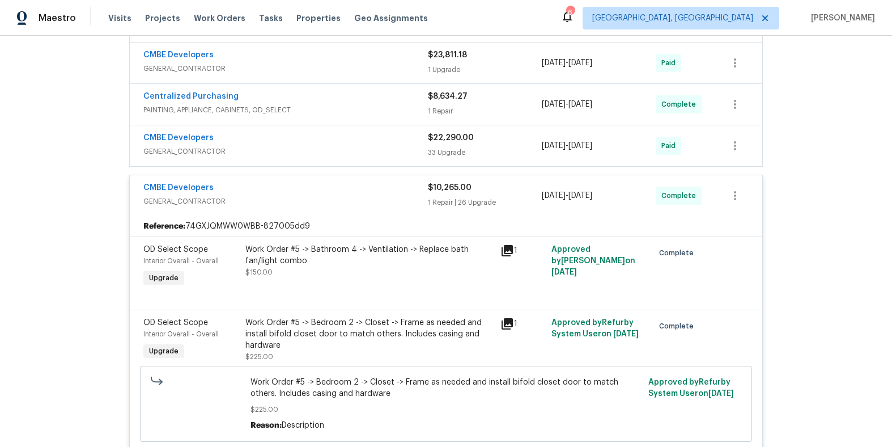
scroll to position [429, 0]
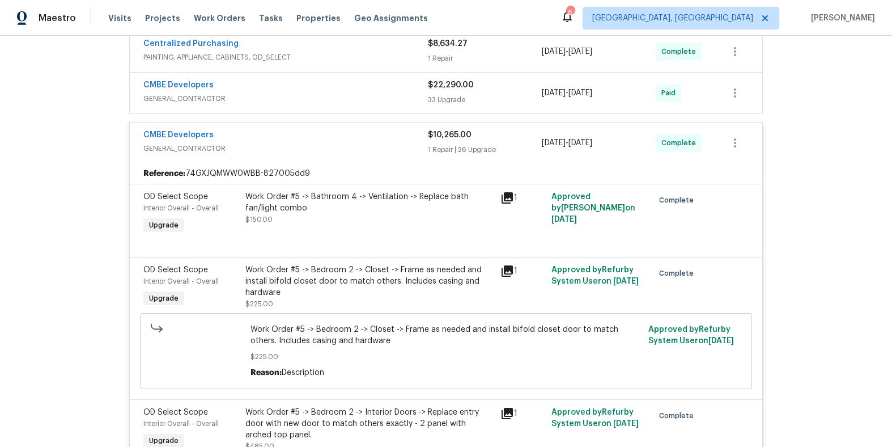
drag, startPoint x: 331, startPoint y: 134, endPoint x: 311, endPoint y: 130, distance: 20.2
click at [331, 134] on div "CMBE Developers" at bounding box center [285, 136] width 285 height 14
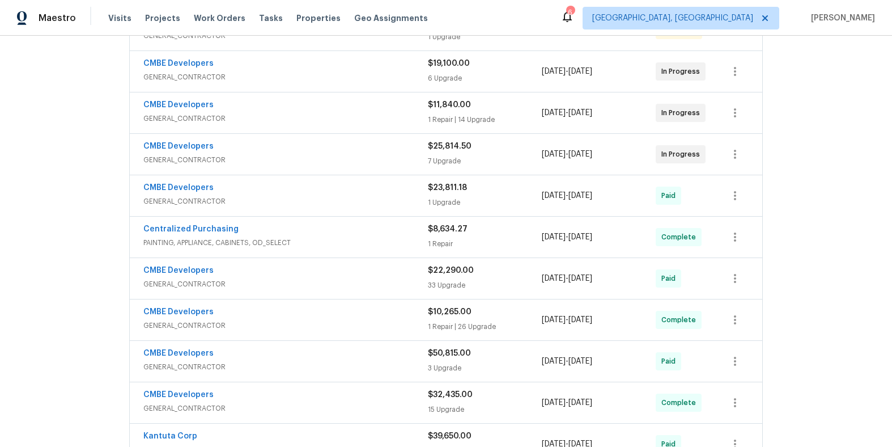
scroll to position [334, 0]
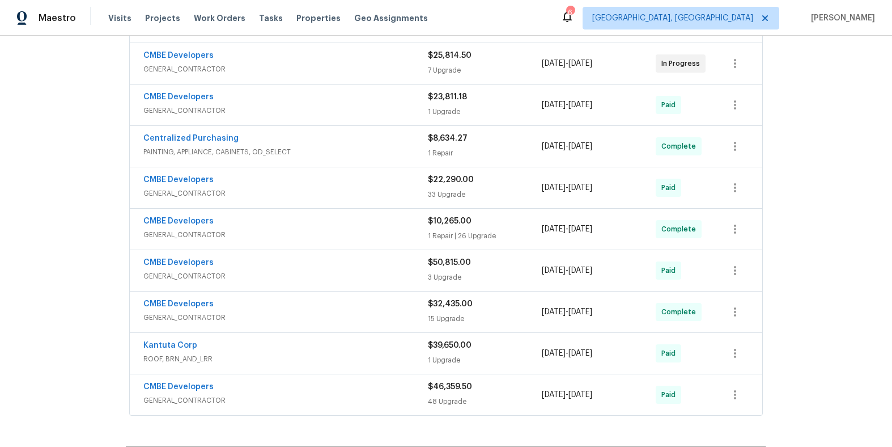
click at [358, 298] on div "CMBE Developers" at bounding box center [285, 305] width 285 height 14
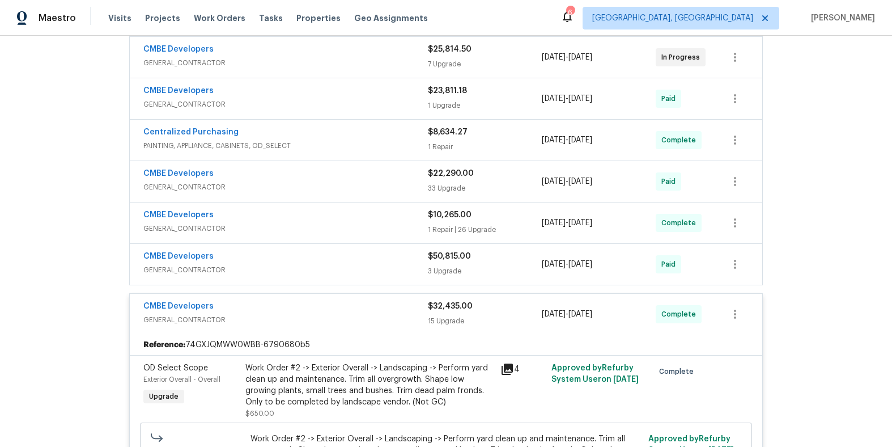
scroll to position [494, 0]
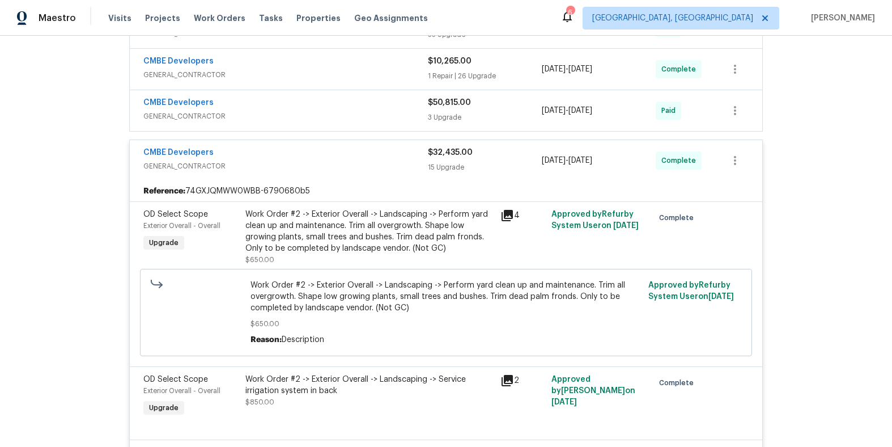
click at [352, 155] on div "CMBE Developers" at bounding box center [285, 154] width 285 height 14
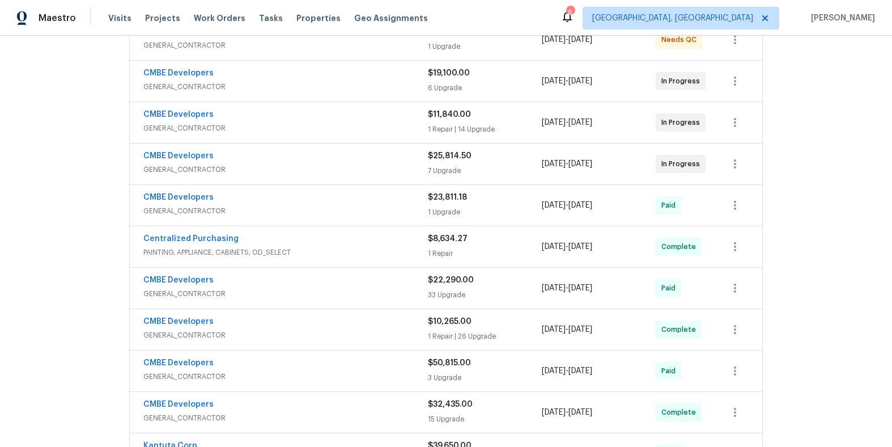
scroll to position [159, 0]
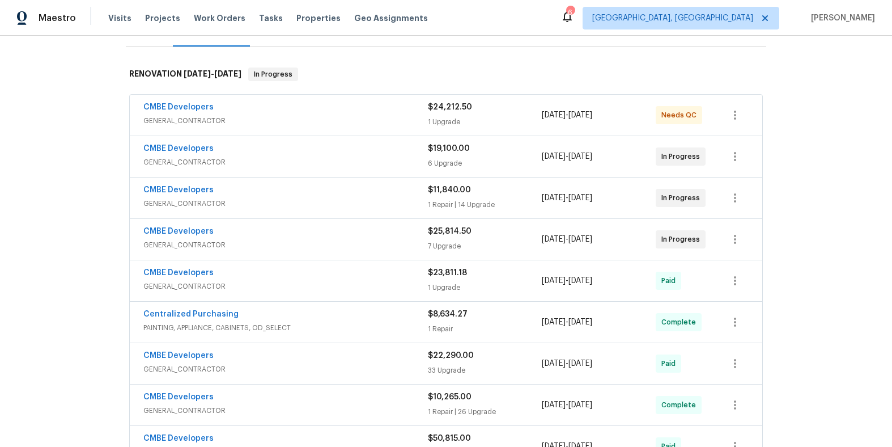
click at [336, 107] on div "CMBE Developers" at bounding box center [285, 108] width 285 height 14
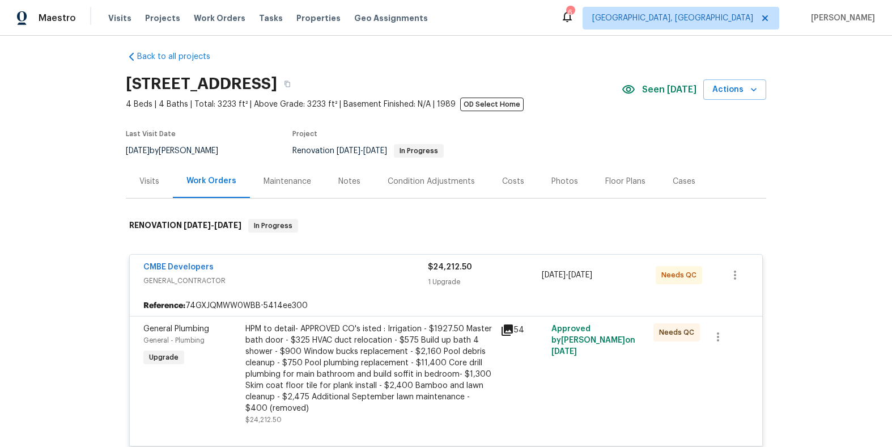
scroll to position [0, 0]
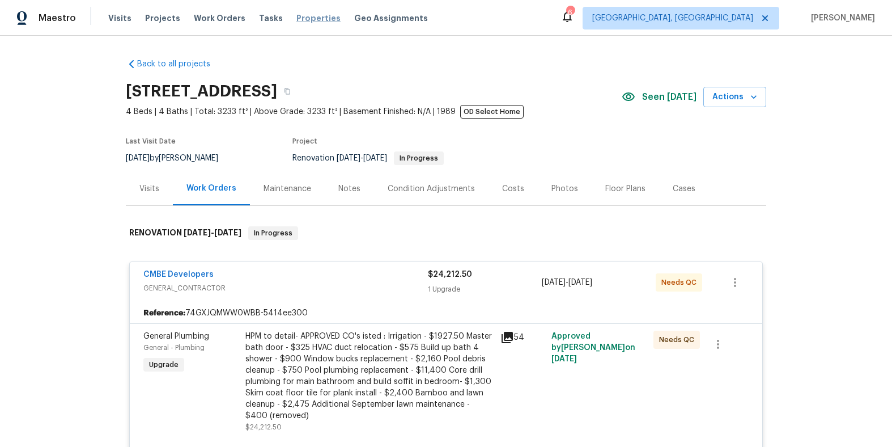
click at [310, 18] on span "Properties" at bounding box center [318, 17] width 44 height 11
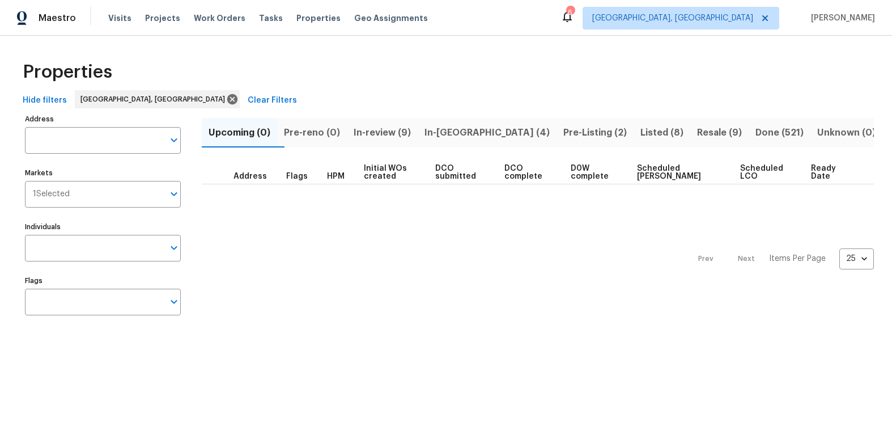
click at [641, 129] on span "Listed (8)" at bounding box center [662, 133] width 43 height 16
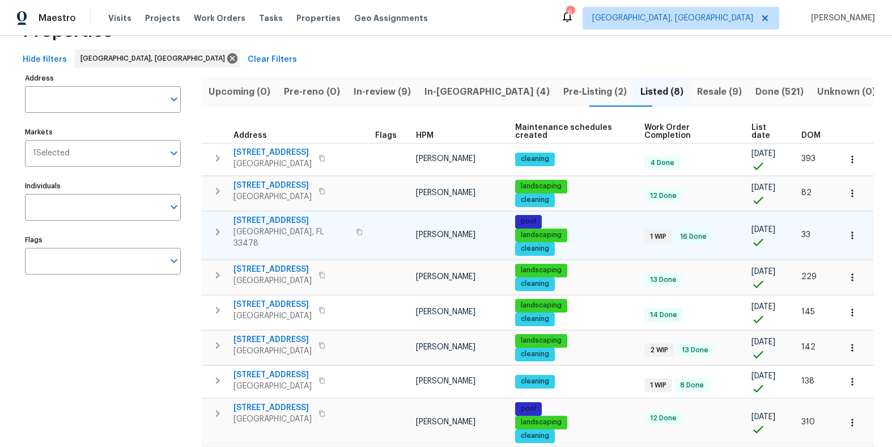
scroll to position [95, 0]
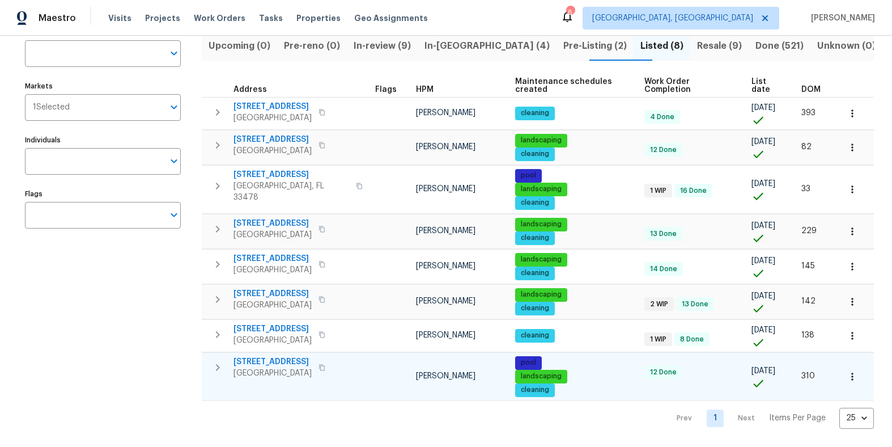
click at [244, 356] on span "232 NW 25th St" at bounding box center [273, 361] width 78 height 11
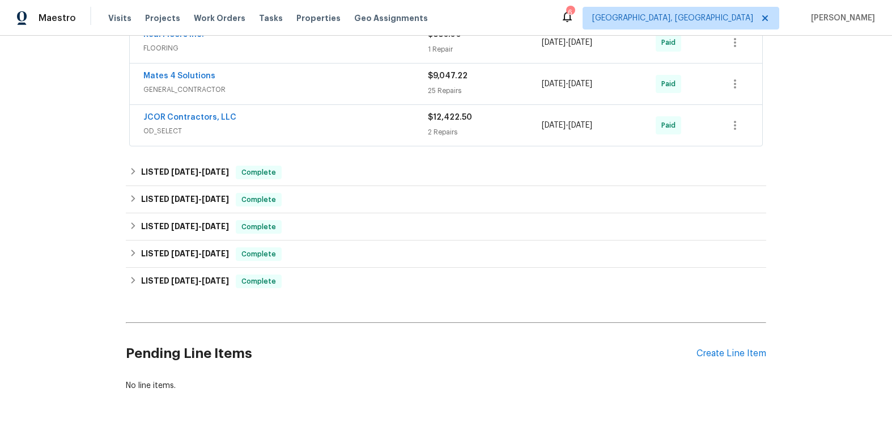
scroll to position [303, 0]
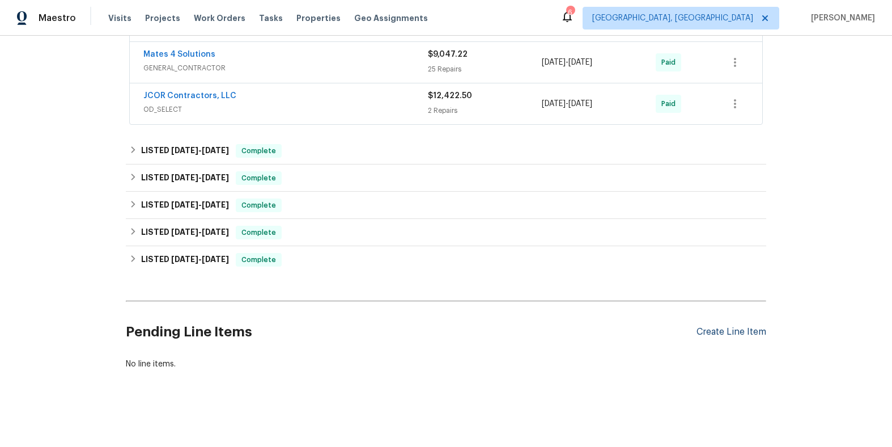
click at [706, 327] on div "Create Line Item" at bounding box center [732, 332] width 70 height 11
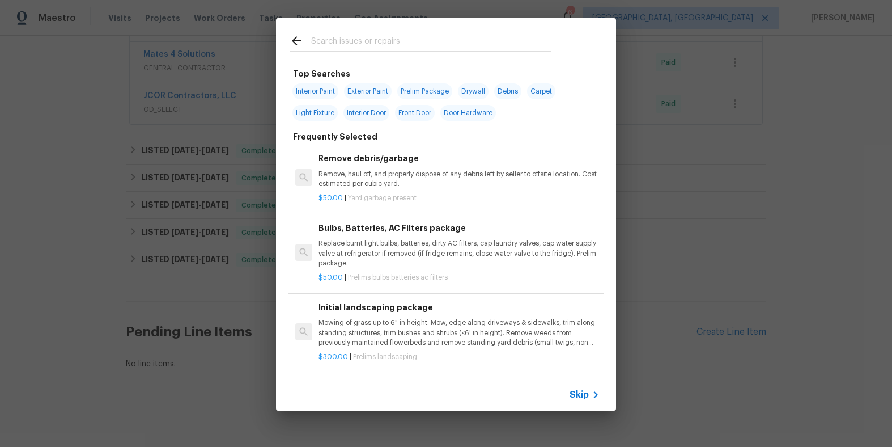
click at [365, 36] on input "text" at bounding box center [431, 42] width 240 height 17
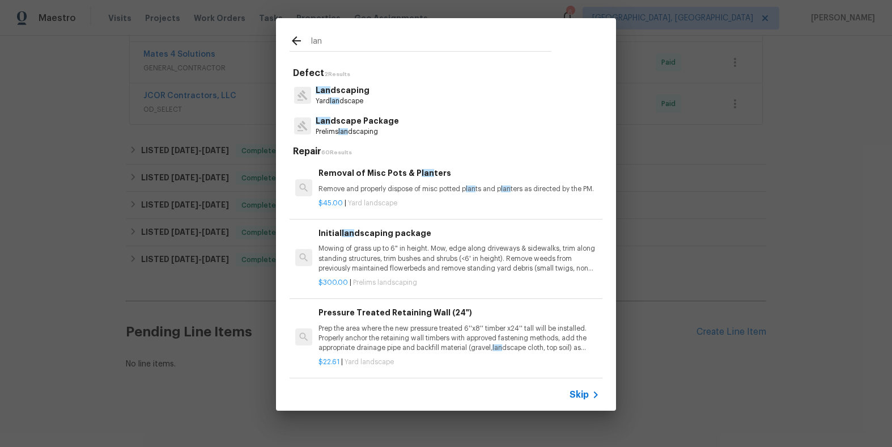
type input "lan"
click at [347, 99] on p "Yard lan dscape" at bounding box center [343, 101] width 54 height 10
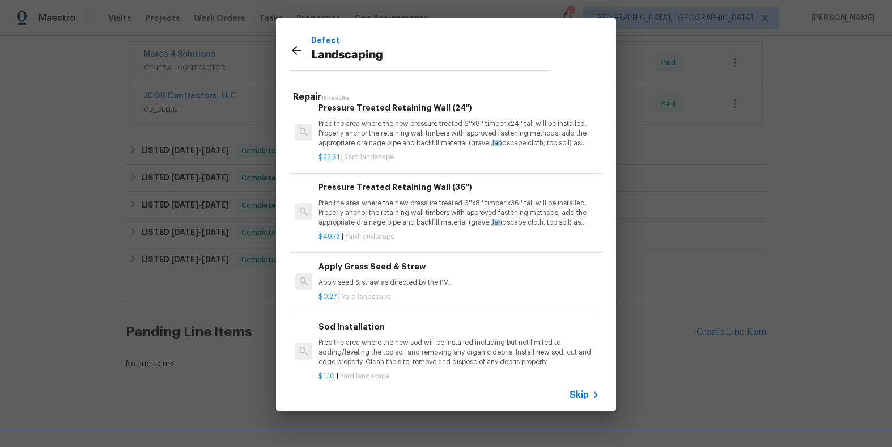
scroll to position [0, 0]
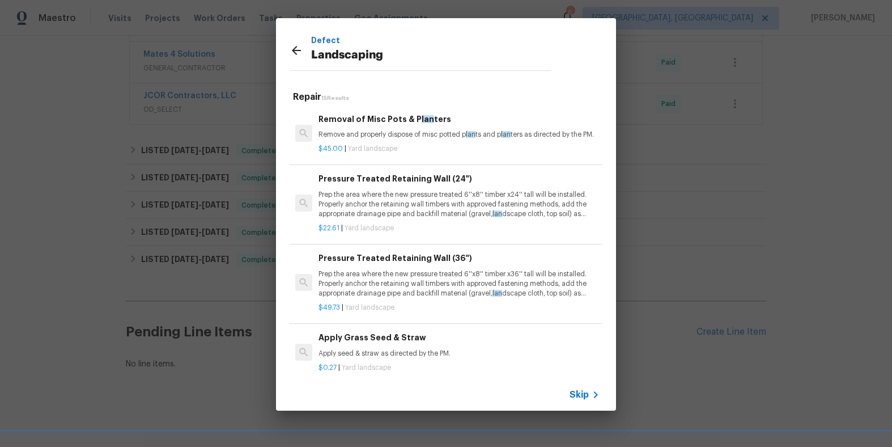
click at [577, 397] on span "Skip" at bounding box center [579, 394] width 19 height 11
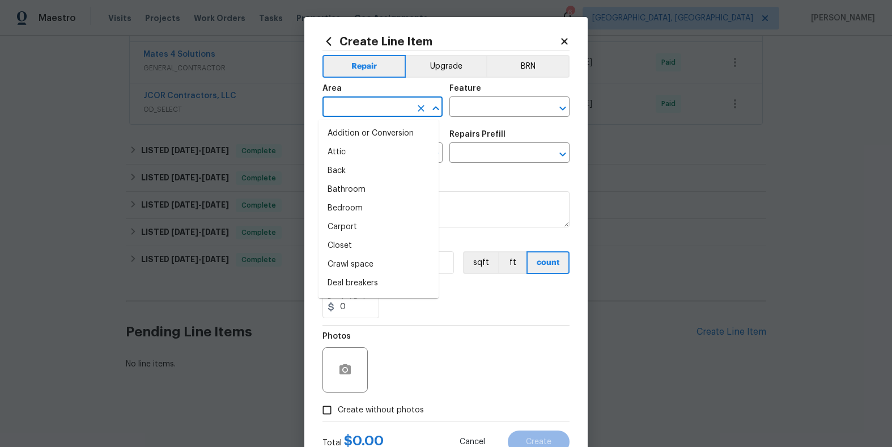
click at [389, 103] on input "text" at bounding box center [367, 108] width 88 height 18
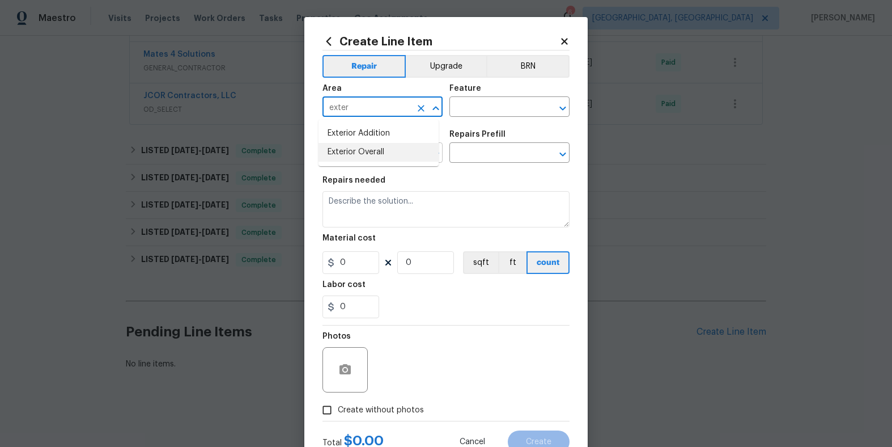
click at [359, 151] on li "Exterior Overall" at bounding box center [379, 152] width 120 height 19
type input "Exterior Overall"
click at [486, 96] on div "Feature" at bounding box center [510, 91] width 120 height 15
click at [483, 101] on input "text" at bounding box center [494, 108] width 88 height 18
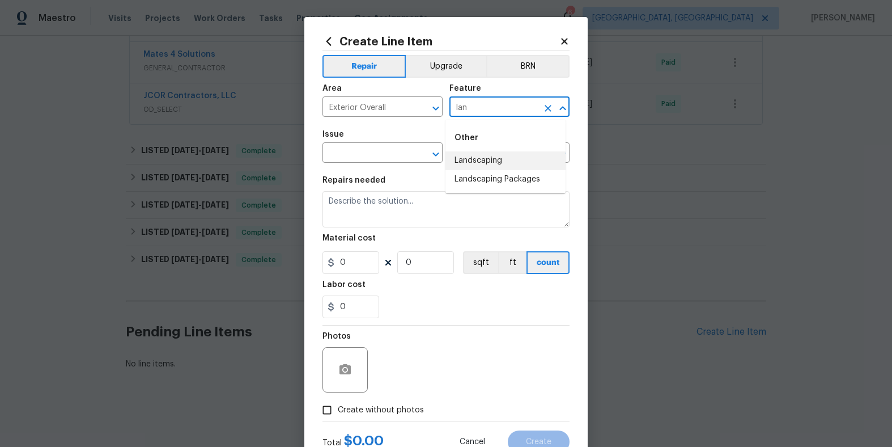
click at [497, 158] on li "Landscaping" at bounding box center [506, 160] width 120 height 19
type input "Landscaping"
click at [361, 149] on input "text" at bounding box center [367, 154] width 88 height 18
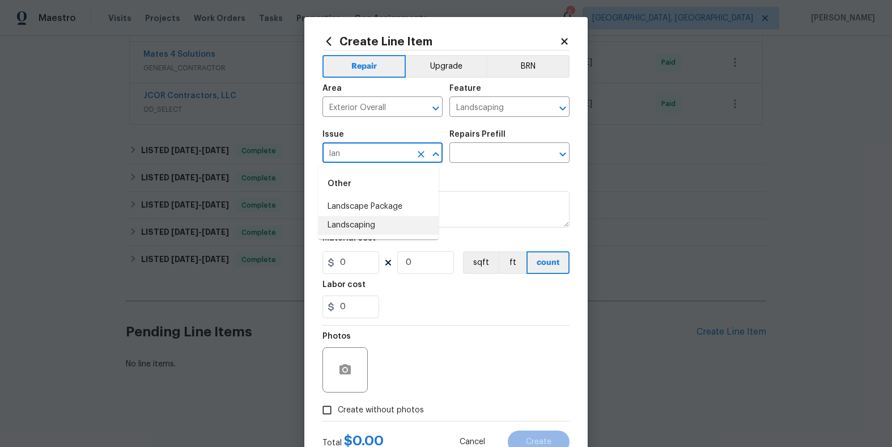
click at [344, 231] on li "Landscaping" at bounding box center [379, 225] width 120 height 19
type input "Landscaping"
click at [505, 151] on input "text" at bounding box center [494, 154] width 88 height 18
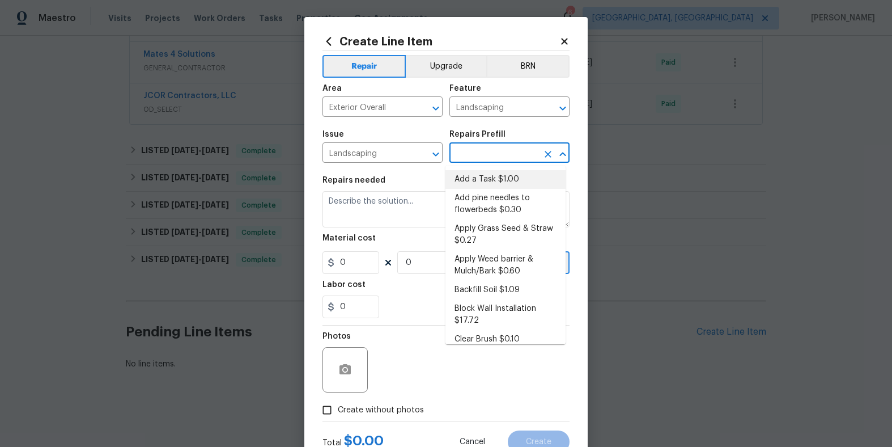
click at [499, 180] on li "Add a Task $1.00" at bounding box center [506, 179] width 120 height 19
type input "Add a Task $1.00"
type textarea "HPM to detail"
type input "1"
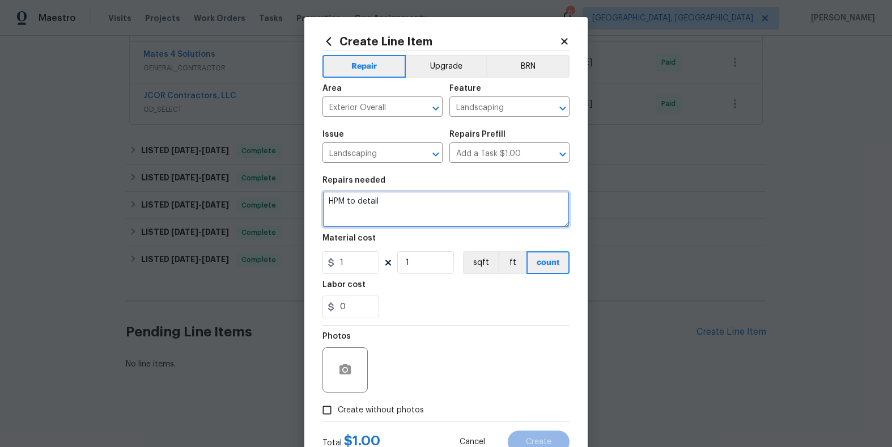
click at [417, 211] on textarea "HPM to detail" at bounding box center [446, 209] width 247 height 36
click at [400, 202] on textarea "HPM to detail" at bounding box center [446, 209] width 247 height 36
paste textarea "Exterior: includes removing the dead palm fronds, trimming palms and bushes, to…"
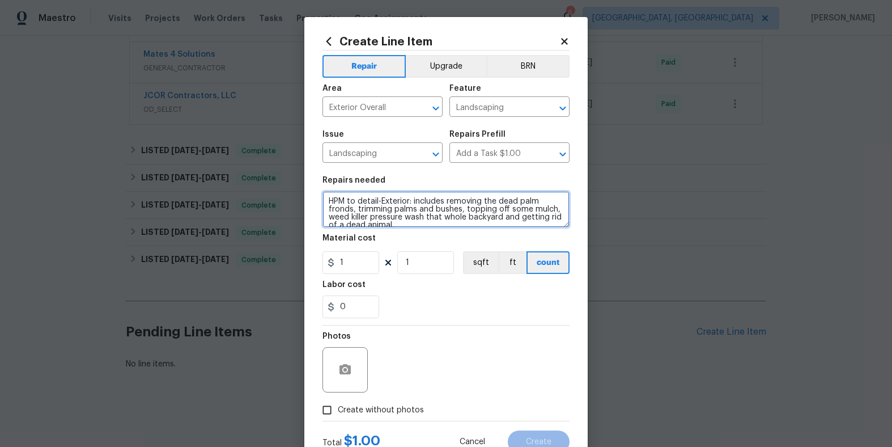
scroll to position [26, 0]
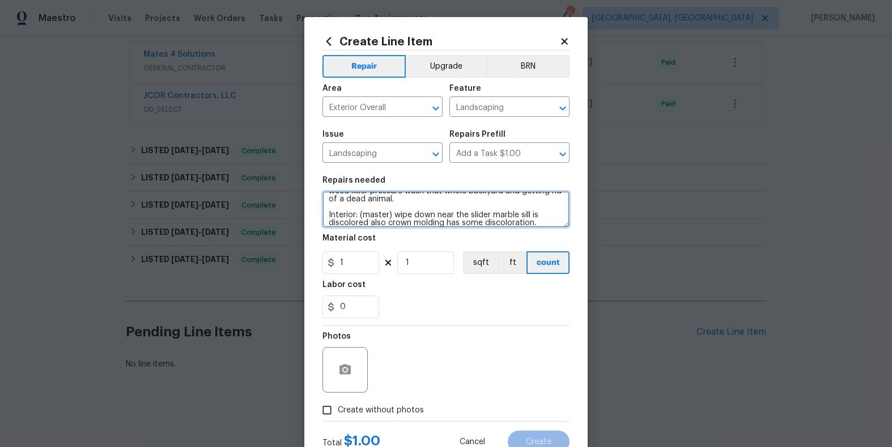
type textarea "HPM to detail-Exterior: includes removing the dead palm fronds, trimming palms …"
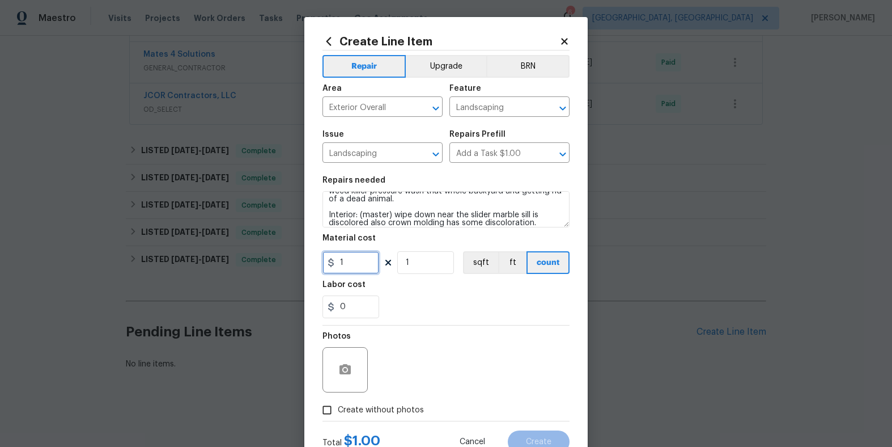
click at [351, 260] on input "1" at bounding box center [351, 262] width 57 height 23
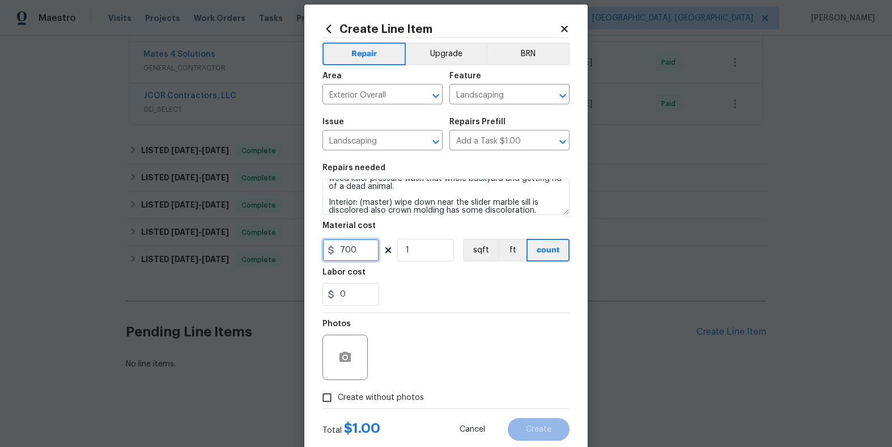
scroll to position [28, 0]
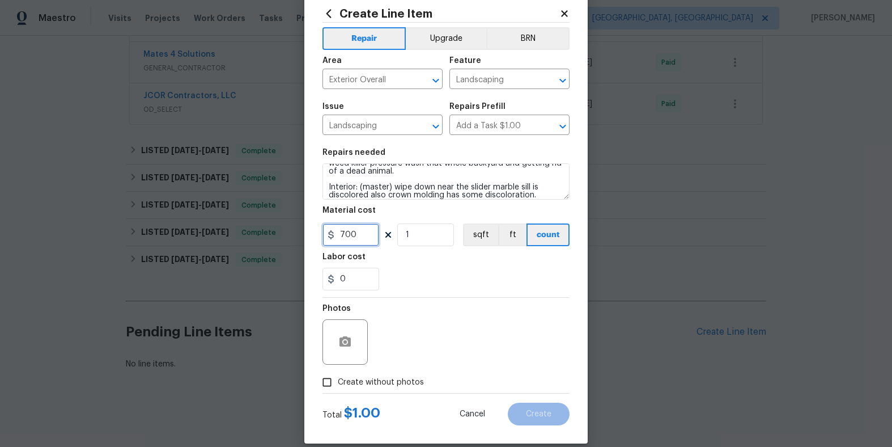
type input "700"
click at [338, 388] on span "Create without photos" at bounding box center [381, 382] width 86 height 12
click at [334, 388] on input "Create without photos" at bounding box center [327, 382] width 22 height 22
checkbox input "true"
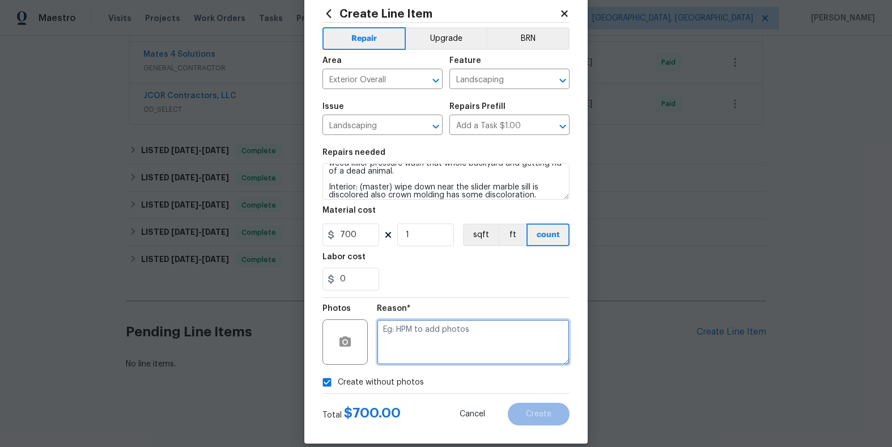
click at [431, 349] on textarea at bounding box center [473, 341] width 193 height 45
type textarea "Approved list ed WO"
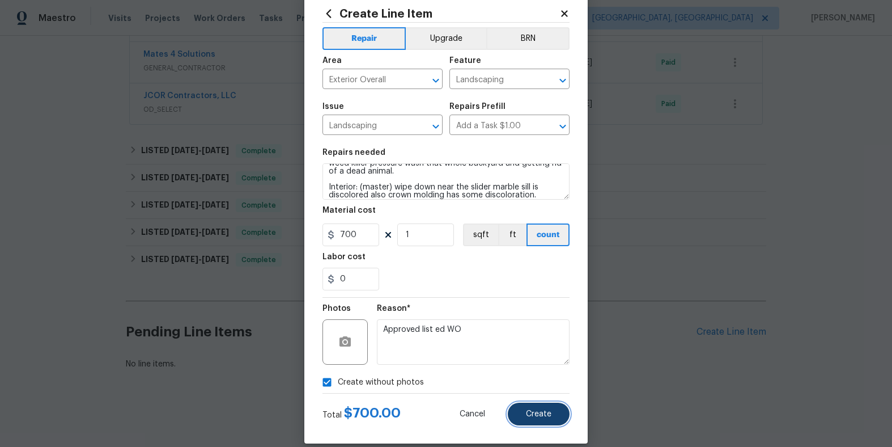
click at [526, 410] on span "Create" at bounding box center [539, 414] width 26 height 9
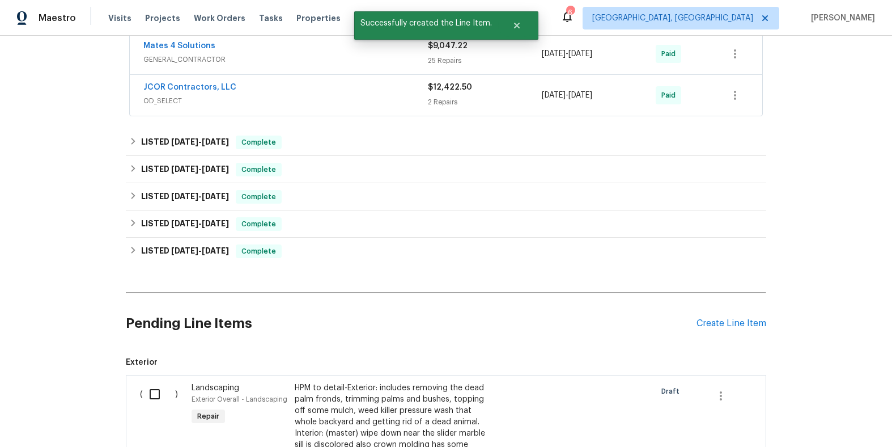
click at [154, 392] on input "checkbox" at bounding box center [159, 394] width 32 height 24
checkbox input "true"
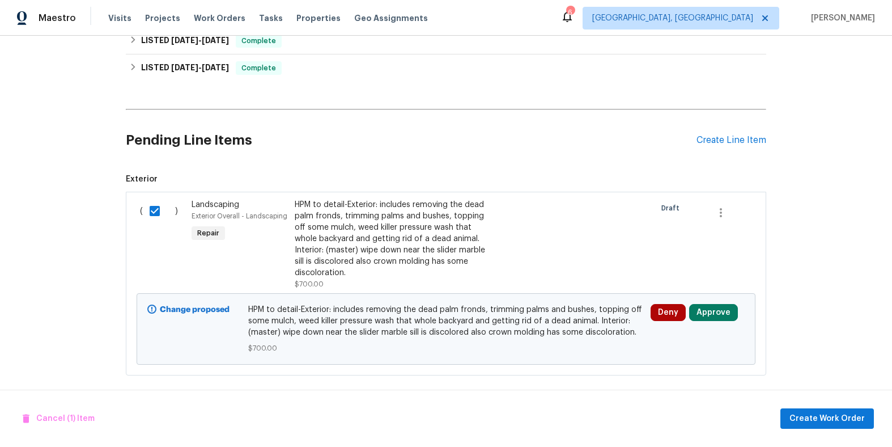
scroll to position [500, 0]
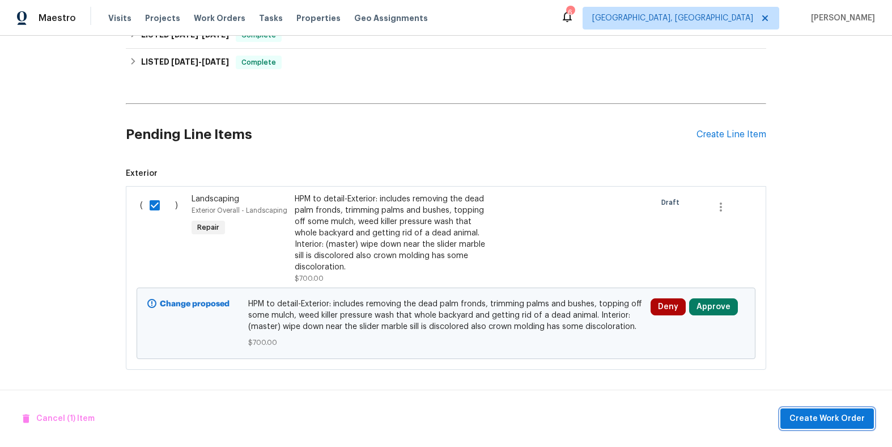
click at [792, 417] on button "Create Work Order" at bounding box center [828, 418] width 94 height 21
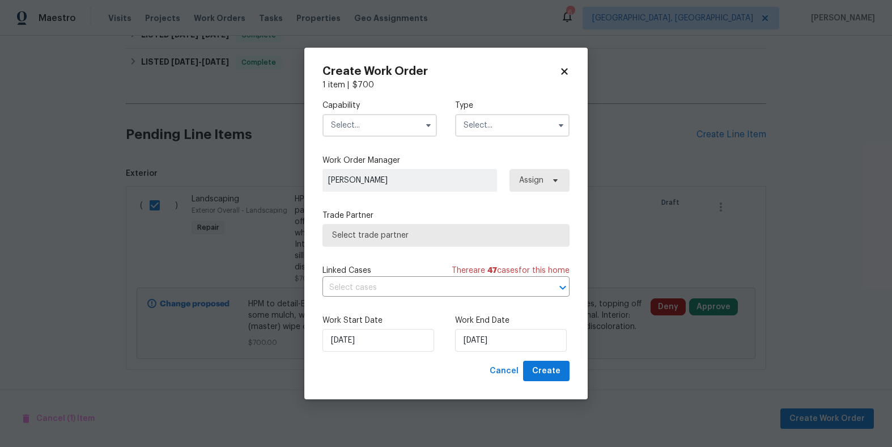
click at [410, 132] on input "text" at bounding box center [380, 125] width 115 height 23
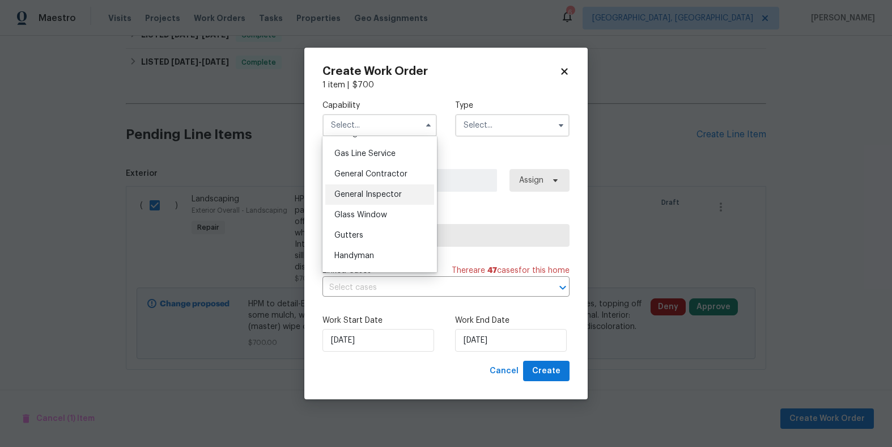
scroll to position [494, 0]
click at [401, 187] on div "Gas Line Service" at bounding box center [379, 176] width 109 height 20
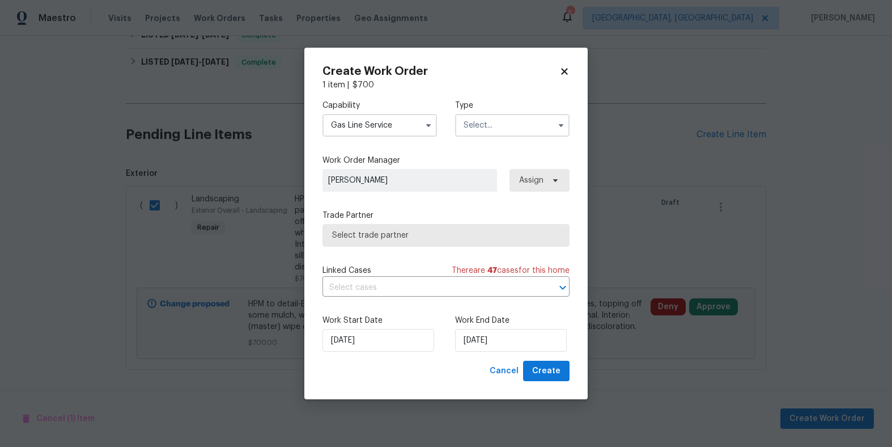
click at [387, 132] on input "Gas Line Service" at bounding box center [380, 125] width 115 height 23
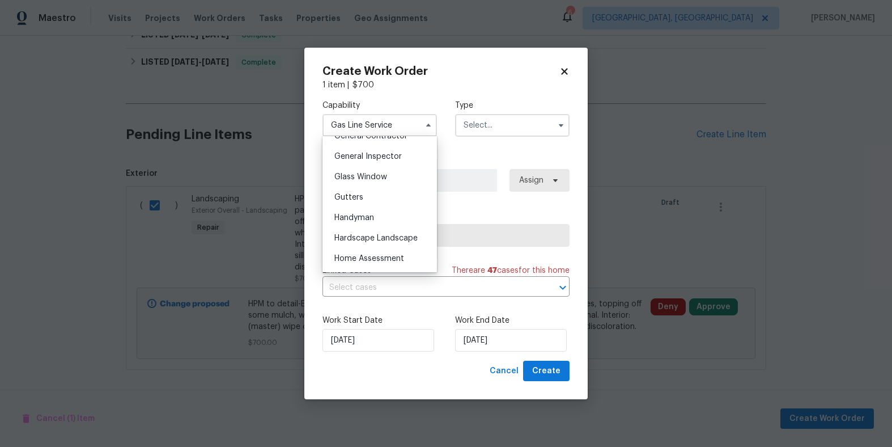
scroll to position [553, 0]
click at [392, 142] on span "General Contractor" at bounding box center [370, 138] width 73 height 8
type input "General Contractor"
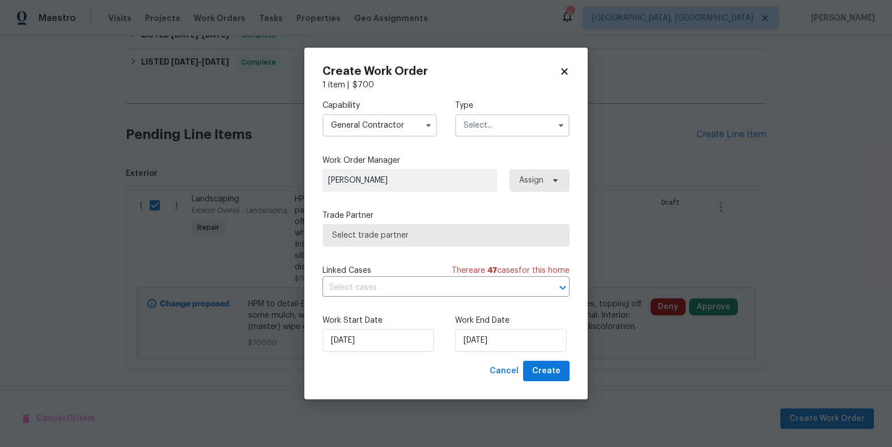
click at [492, 128] on input "text" at bounding box center [512, 125] width 115 height 23
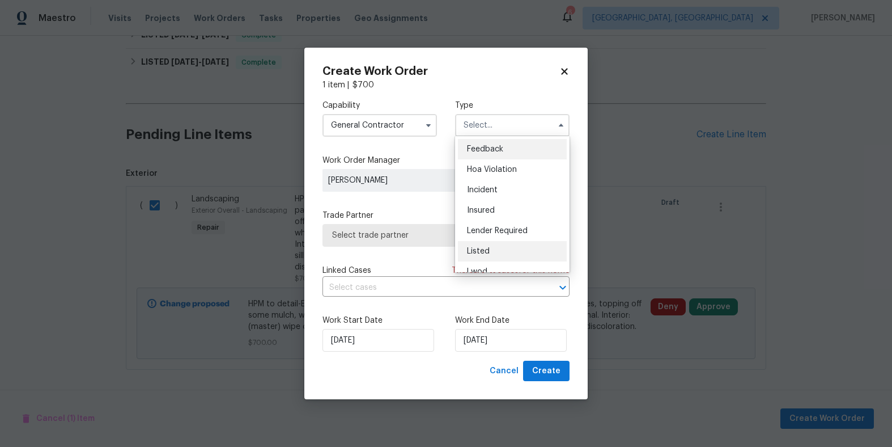
click at [472, 244] on div "Listed" at bounding box center [512, 251] width 109 height 20
type input "Listed"
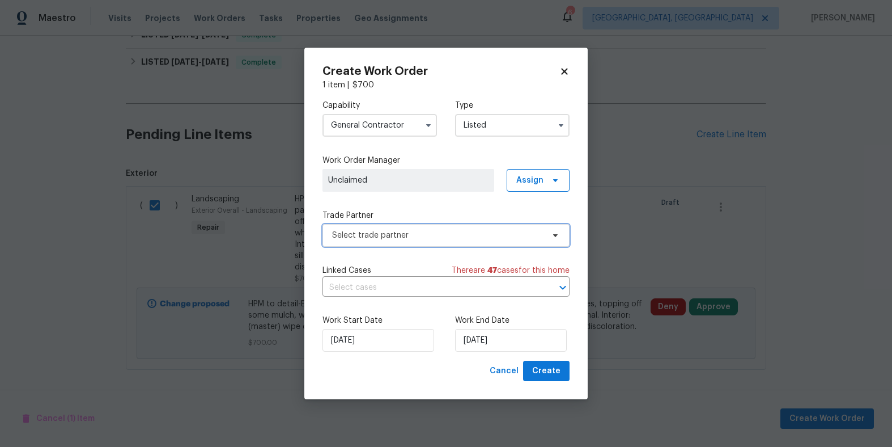
click at [427, 242] on span "Select trade partner" at bounding box center [446, 235] width 247 height 23
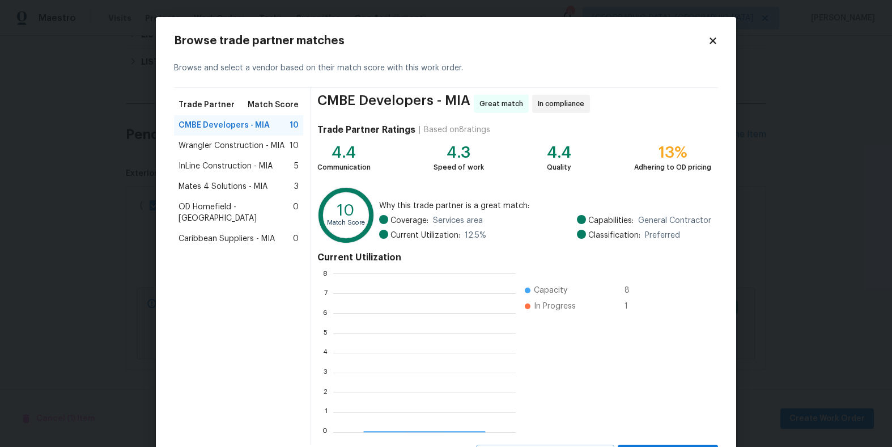
scroll to position [150, 173]
click at [221, 141] on span "Wrangler Construction - MIA" at bounding box center [232, 145] width 106 height 11
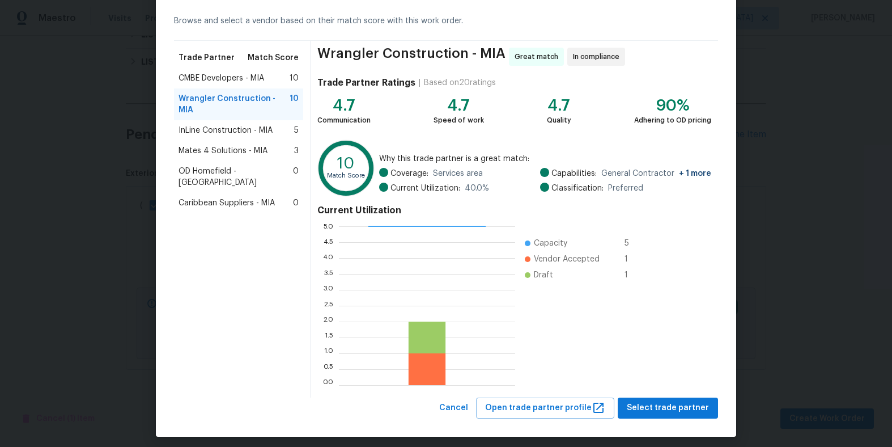
scroll to position [53, 0]
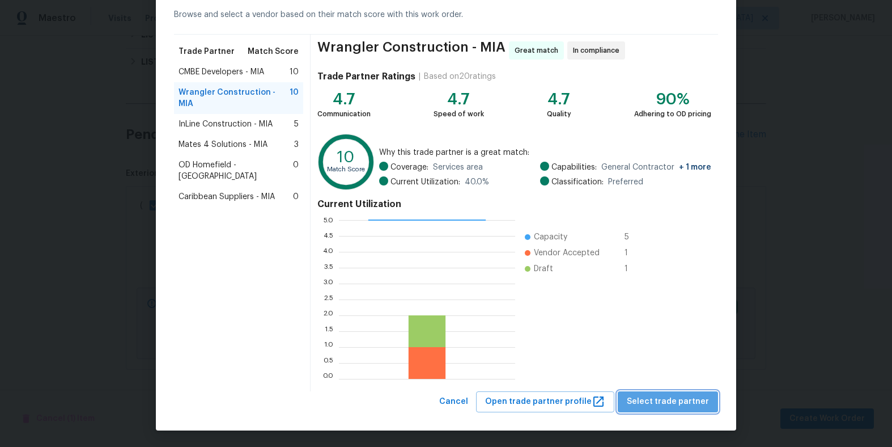
click at [675, 407] on span "Select trade partner" at bounding box center [668, 402] width 82 height 14
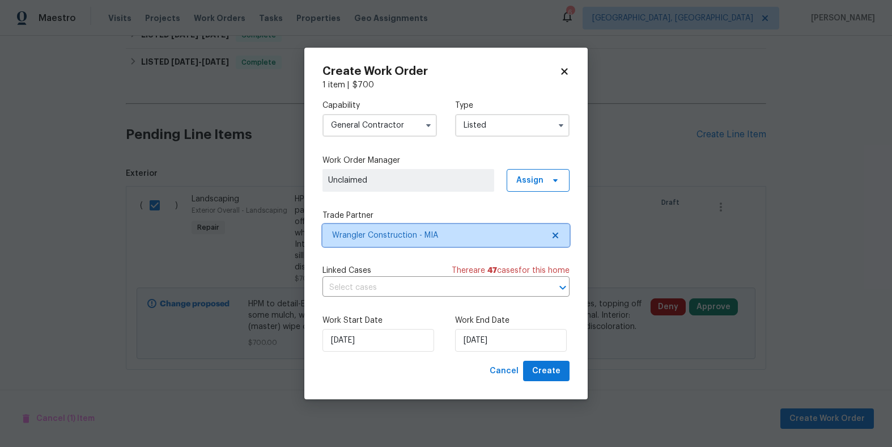
scroll to position [0, 0]
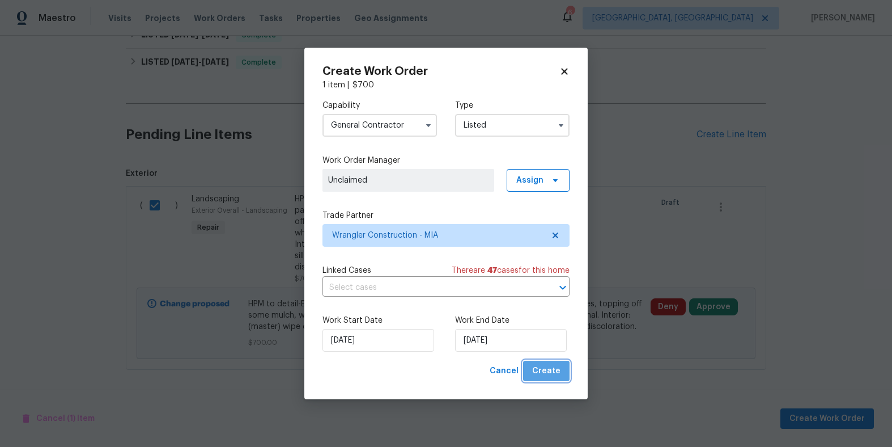
click at [555, 371] on span "Create" at bounding box center [546, 371] width 28 height 14
checkbox input "false"
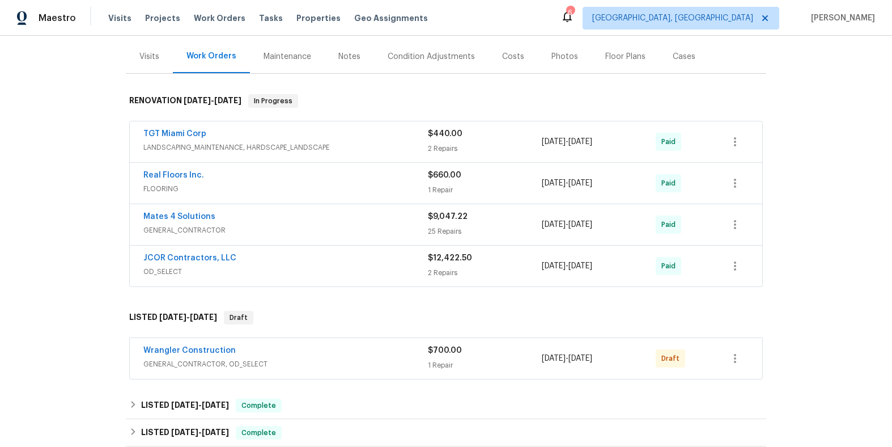
scroll to position [192, 0]
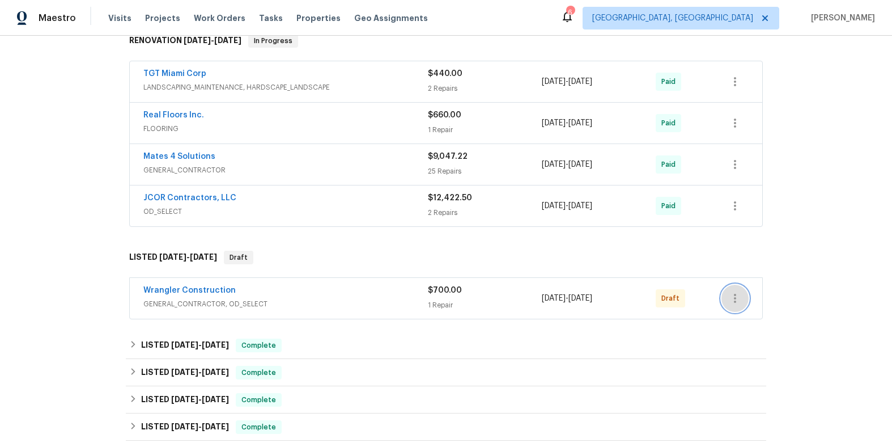
click at [732, 299] on icon "button" at bounding box center [735, 298] width 14 height 14
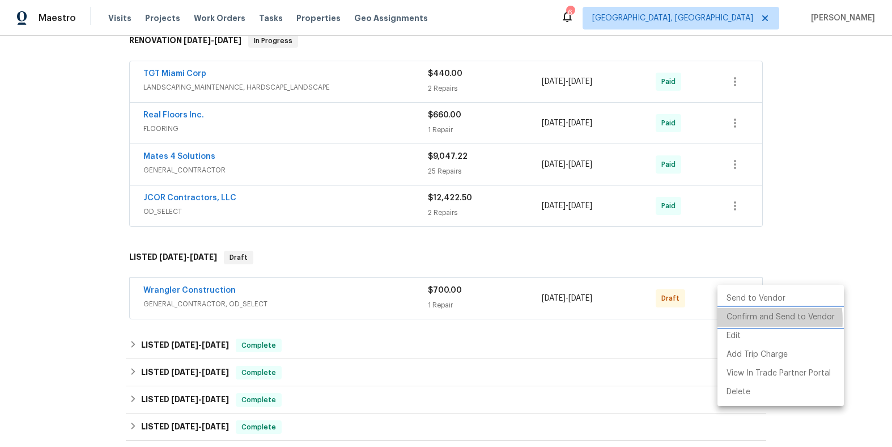
click at [749, 320] on li "Confirm and Send to Vendor" at bounding box center [781, 317] width 126 height 19
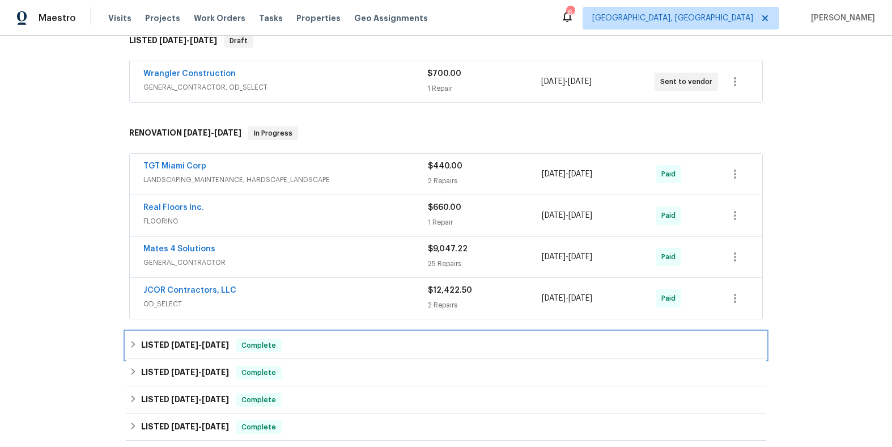
click at [384, 351] on div "LISTED [DATE] - [DATE] Complete" at bounding box center [446, 345] width 634 height 14
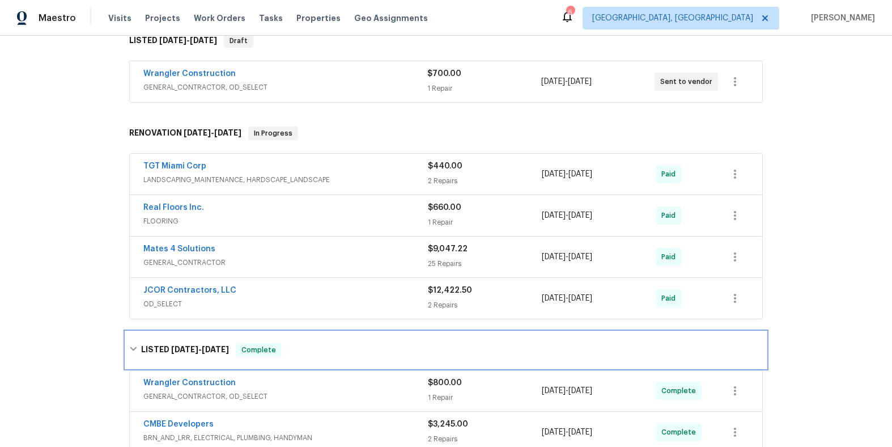
click at [367, 351] on div "LISTED [DATE] - [DATE] Complete" at bounding box center [446, 350] width 634 height 14
